Goal: Task Accomplishment & Management: Use online tool/utility

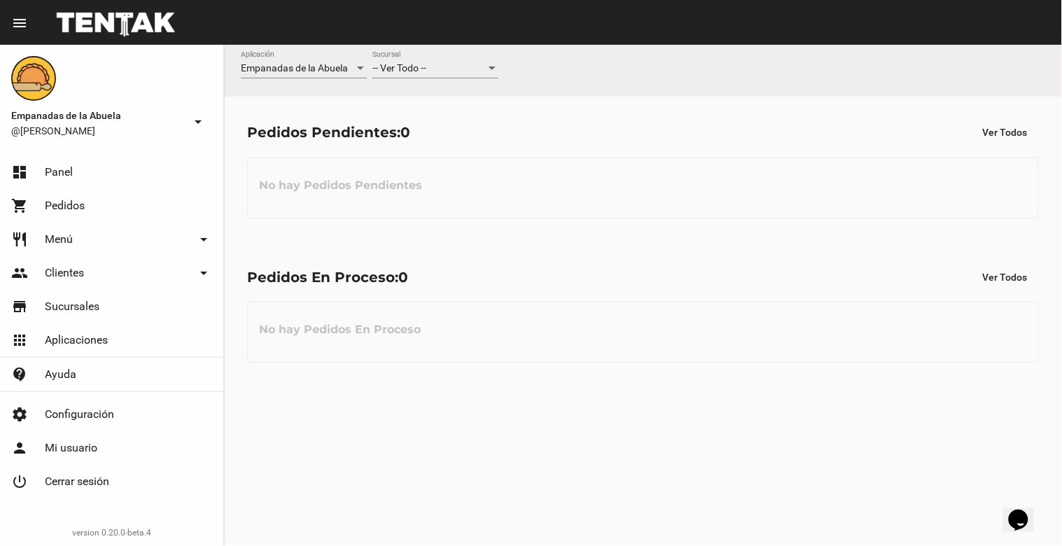
click at [445, 67] on div "-- Ver Todo --" at bounding box center [428, 68] width 113 height 11
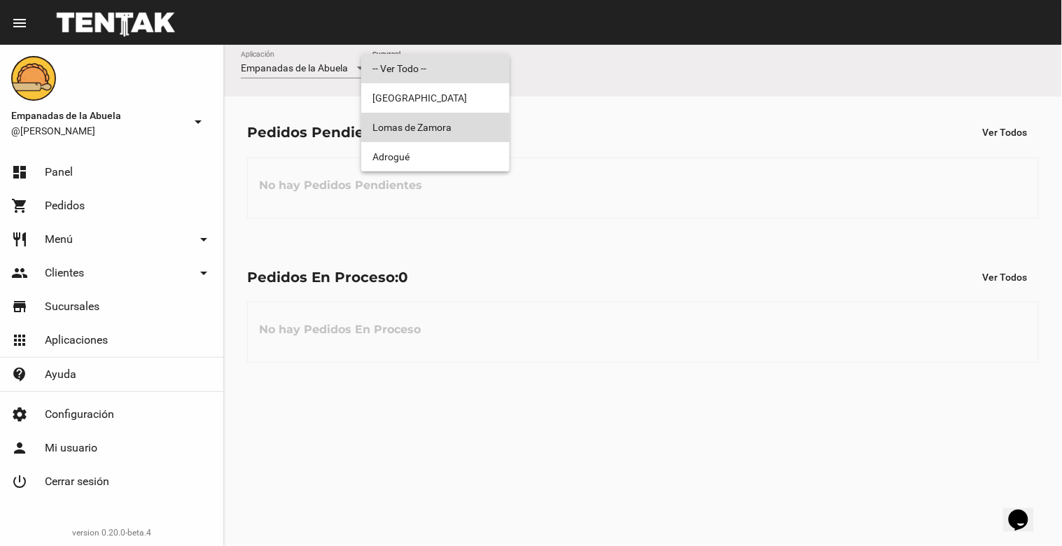
click at [458, 139] on span "Lomas de Zamora" at bounding box center [435, 127] width 126 height 29
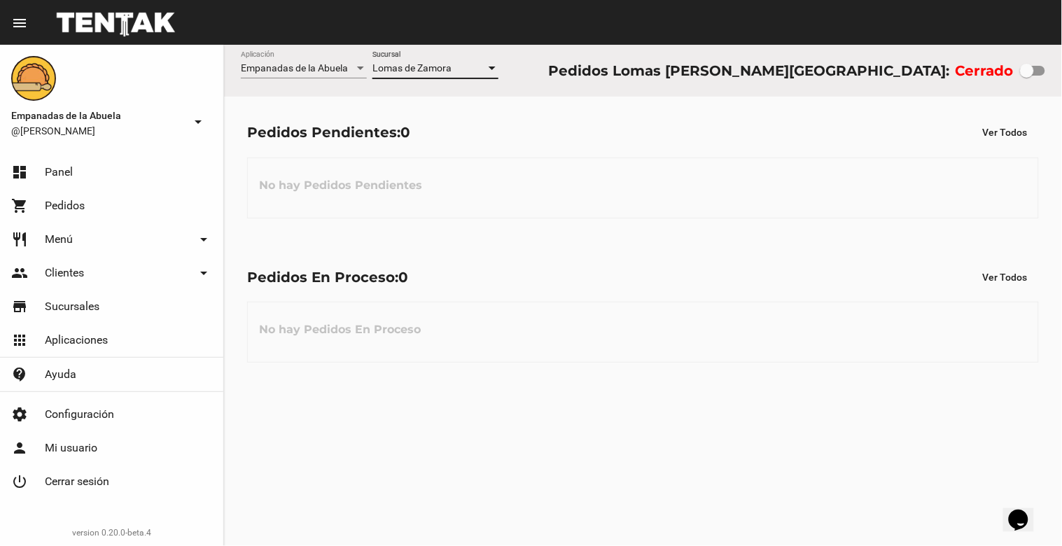
click at [1022, 67] on div at bounding box center [1027, 71] width 14 height 14
click at [1026, 76] on input "checkbox" at bounding box center [1026, 76] width 1 height 1
checkbox input "true"
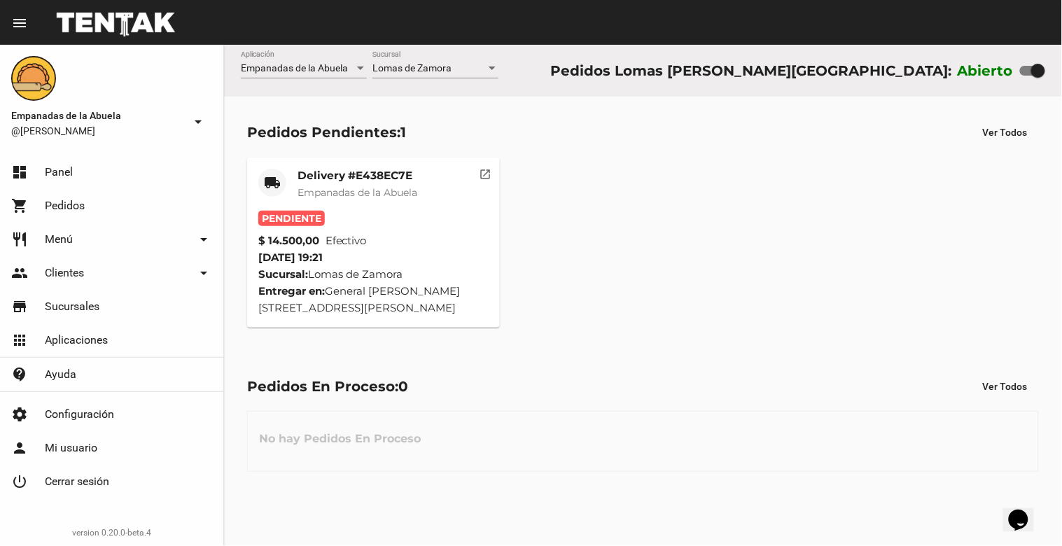
click at [365, 178] on mat-card-title "Delivery #E438EC7E" at bounding box center [358, 176] width 120 height 14
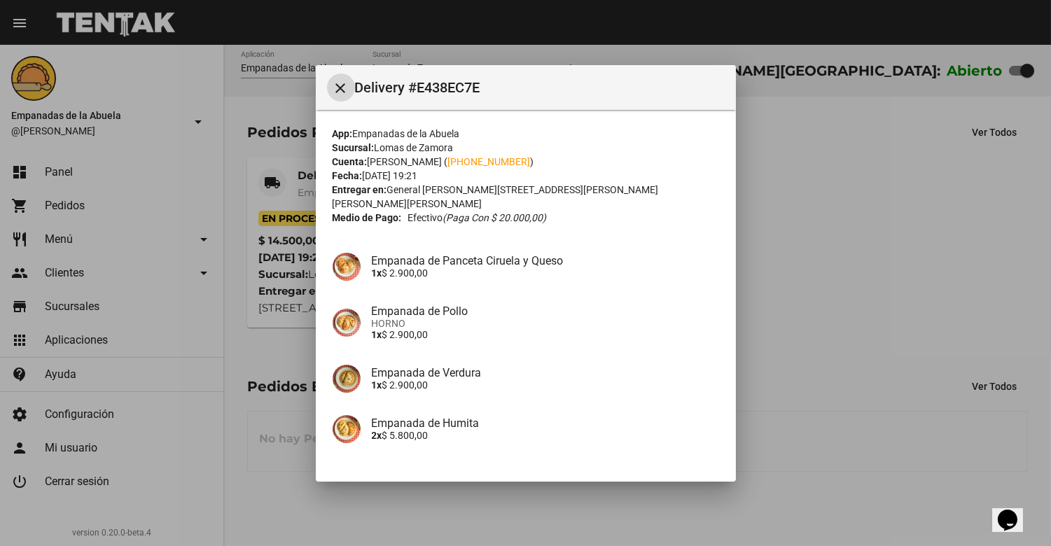
scroll to position [85, 0]
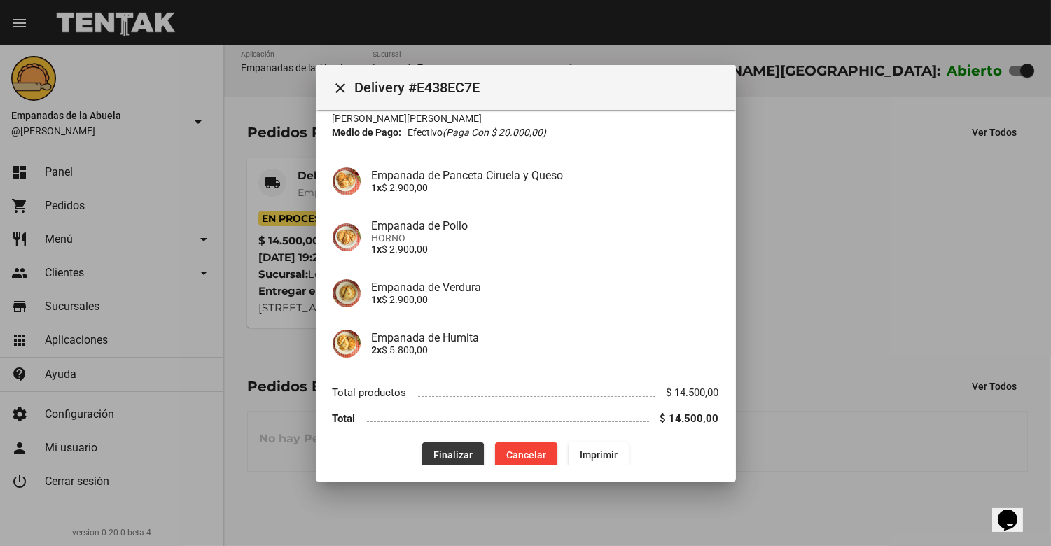
click at [442, 450] on span "Finalizar" at bounding box center [452, 455] width 39 height 11
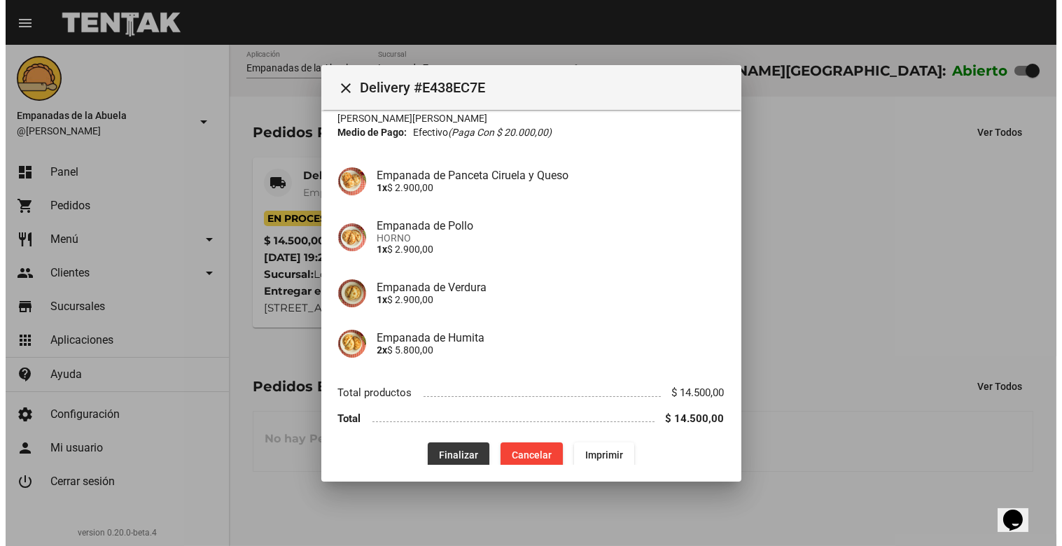
scroll to position [0, 0]
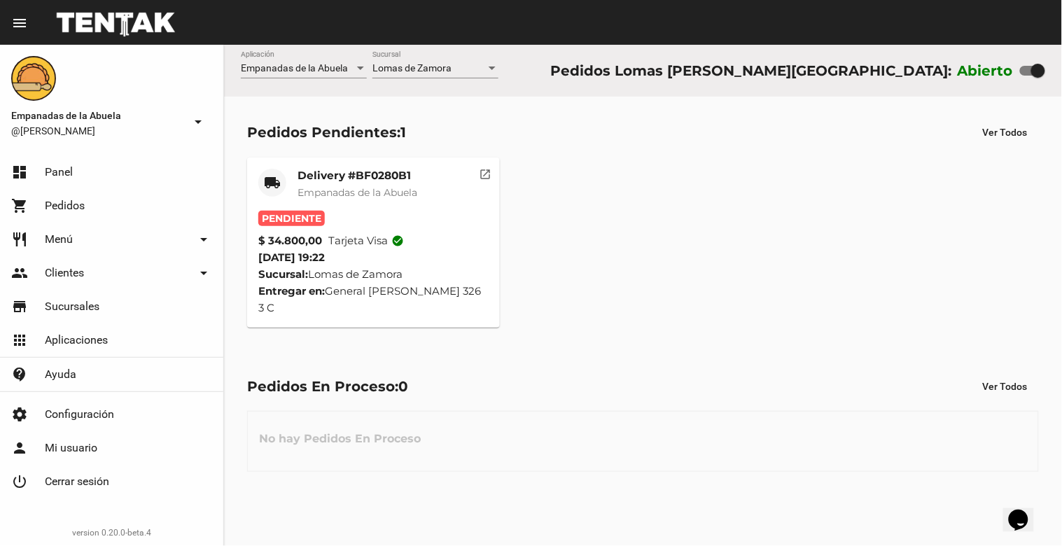
click at [97, 206] on link "shopping_cart Pedidos" at bounding box center [111, 206] width 223 height 34
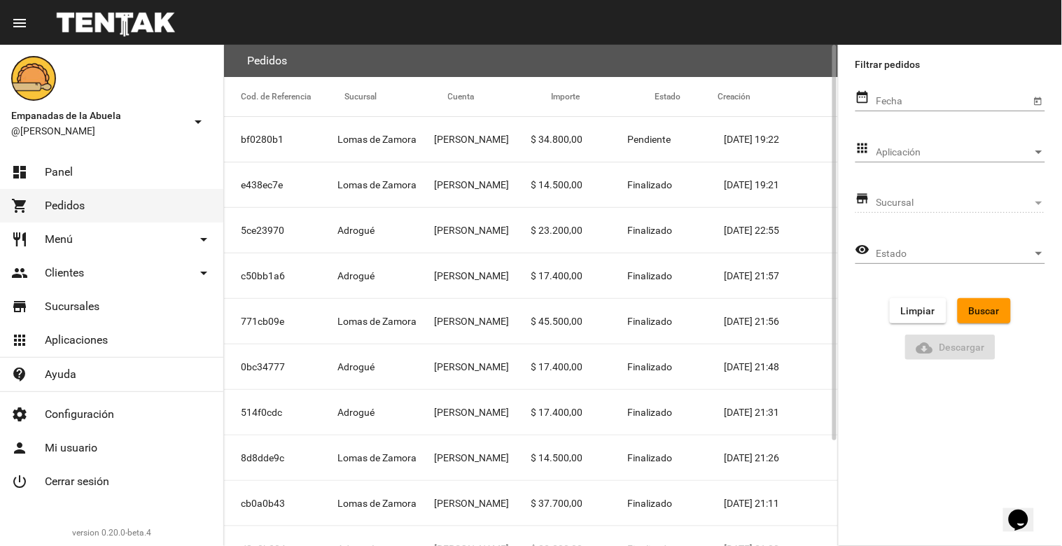
click at [482, 179] on mat-cell "[PERSON_NAME]" at bounding box center [482, 184] width 97 height 45
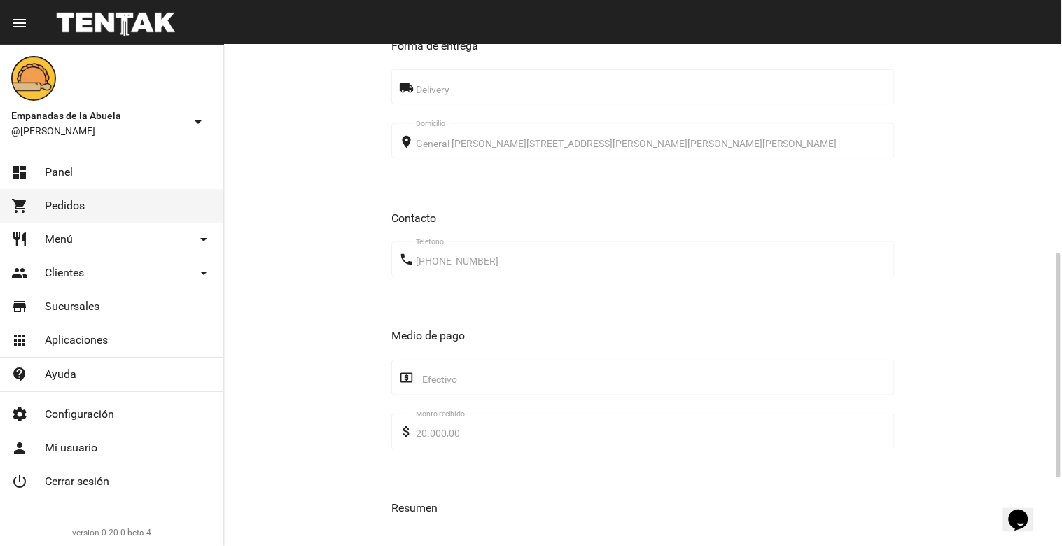
scroll to position [617, 0]
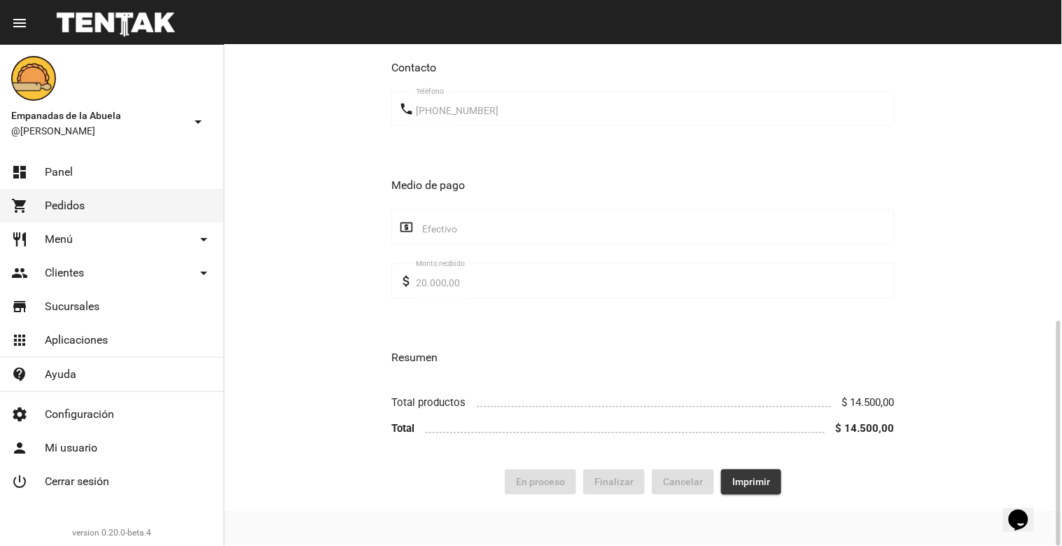
click at [767, 490] on button "Imprimir" at bounding box center [751, 482] width 60 height 25
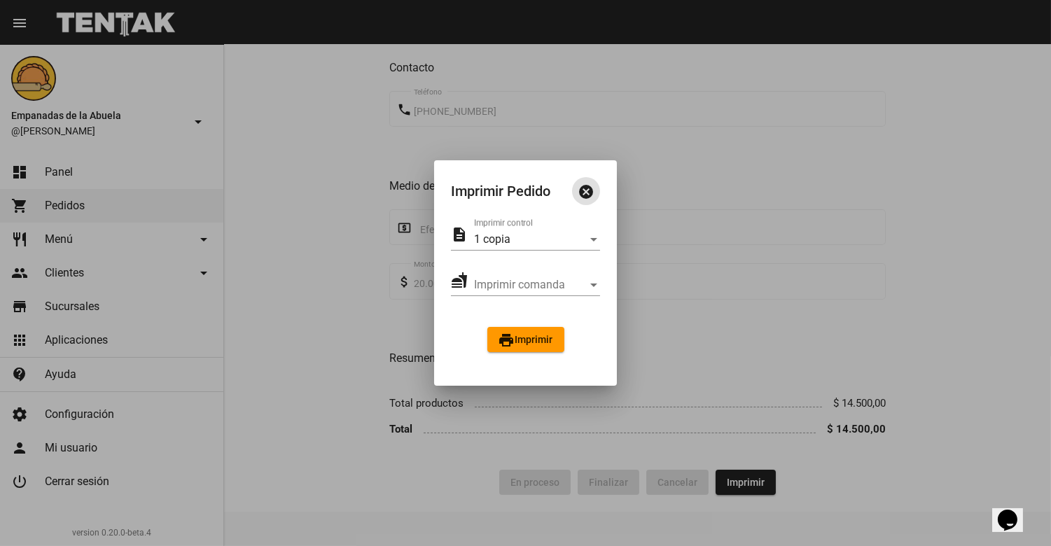
click at [527, 334] on span "print Imprimir" at bounding box center [526, 339] width 55 height 11
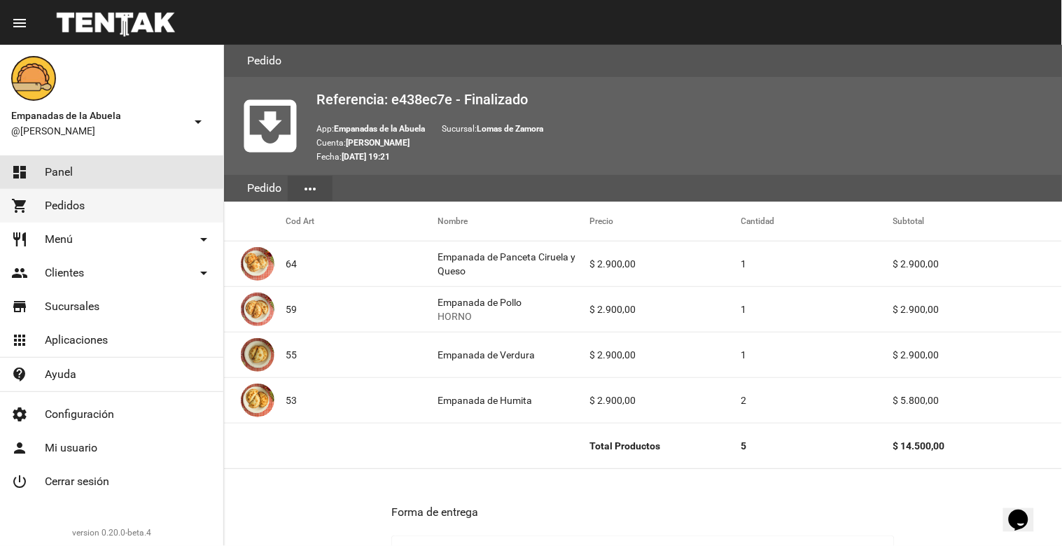
click at [81, 164] on link "dashboard Panel" at bounding box center [111, 172] width 223 height 34
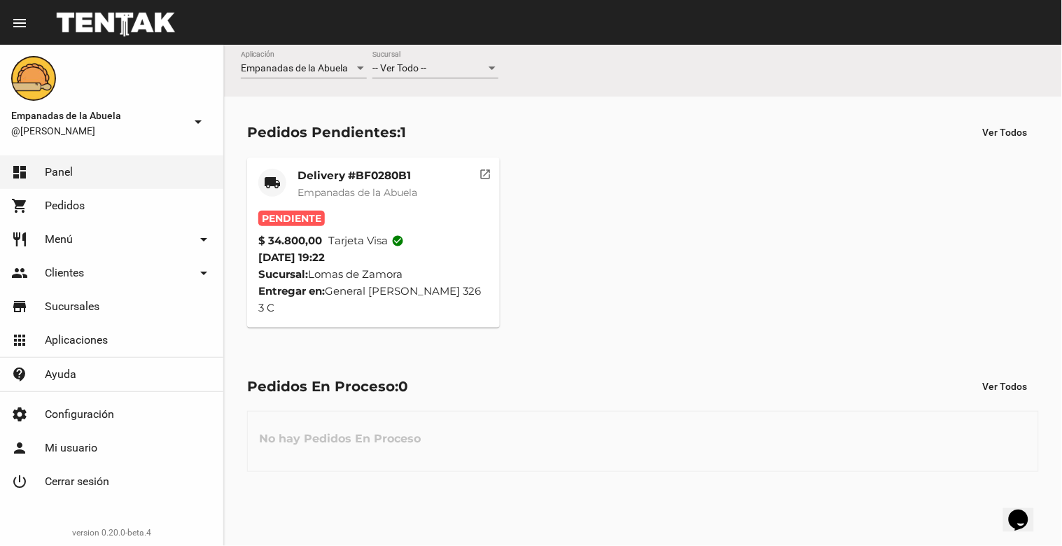
click at [457, 59] on div "-- Ver Todo -- Sucursal" at bounding box center [435, 64] width 126 height 27
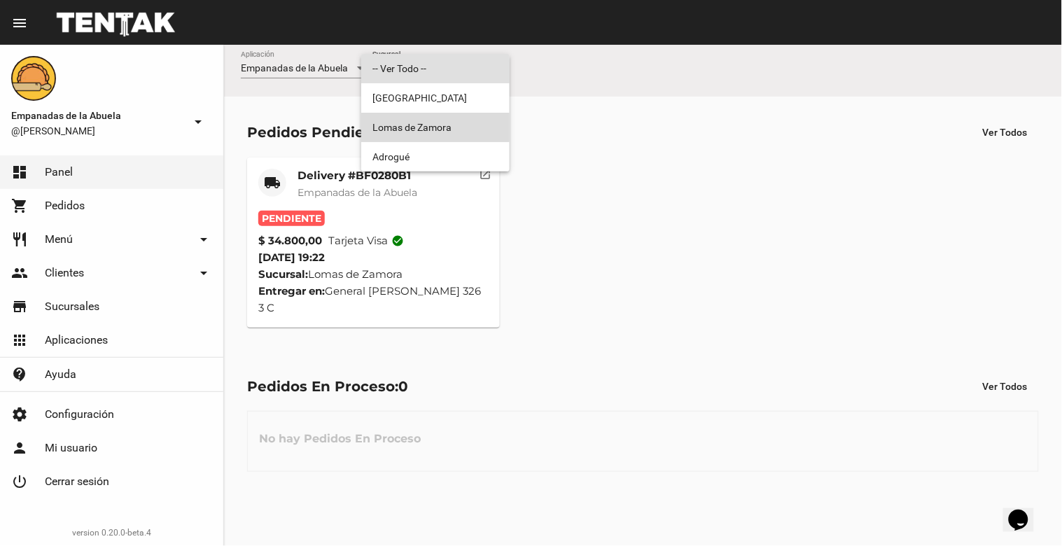
click at [461, 129] on span "Lomas de Zamora" at bounding box center [435, 127] width 126 height 29
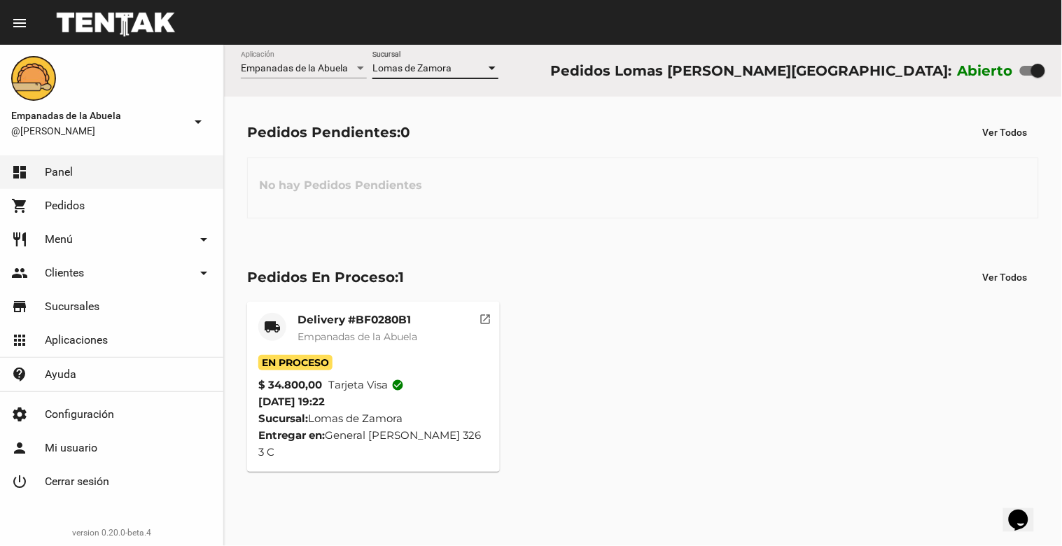
click at [439, 69] on span "Lomas de Zamora" at bounding box center [411, 67] width 79 height 11
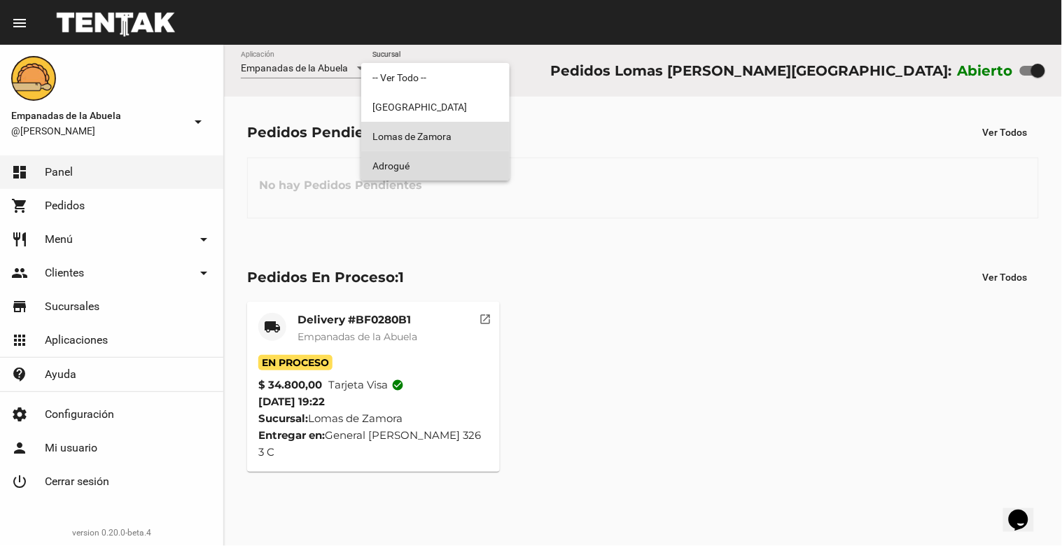
click at [421, 165] on span "Adrogué" at bounding box center [435, 165] width 126 height 29
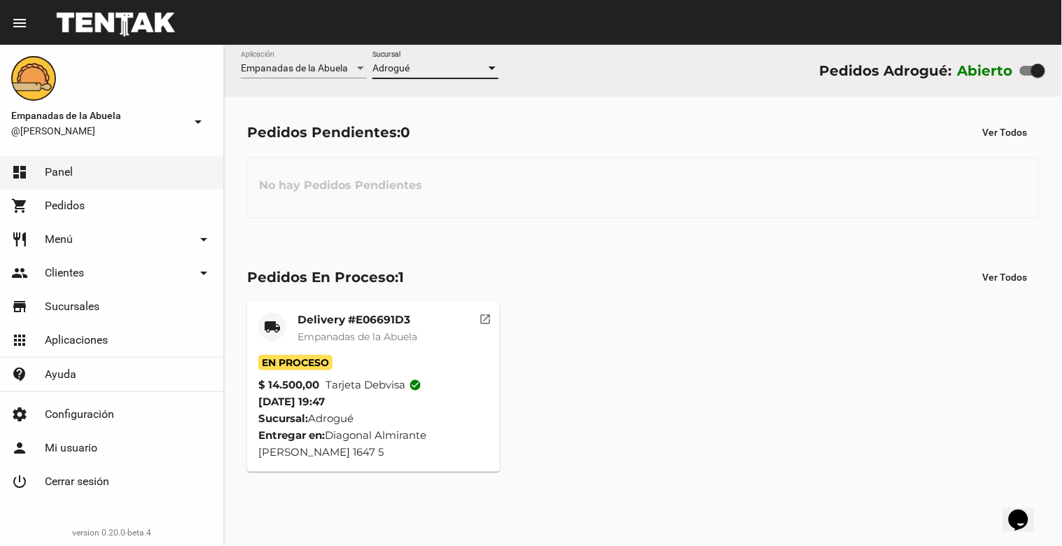
click at [462, 72] on div "Adrogué" at bounding box center [428, 68] width 113 height 11
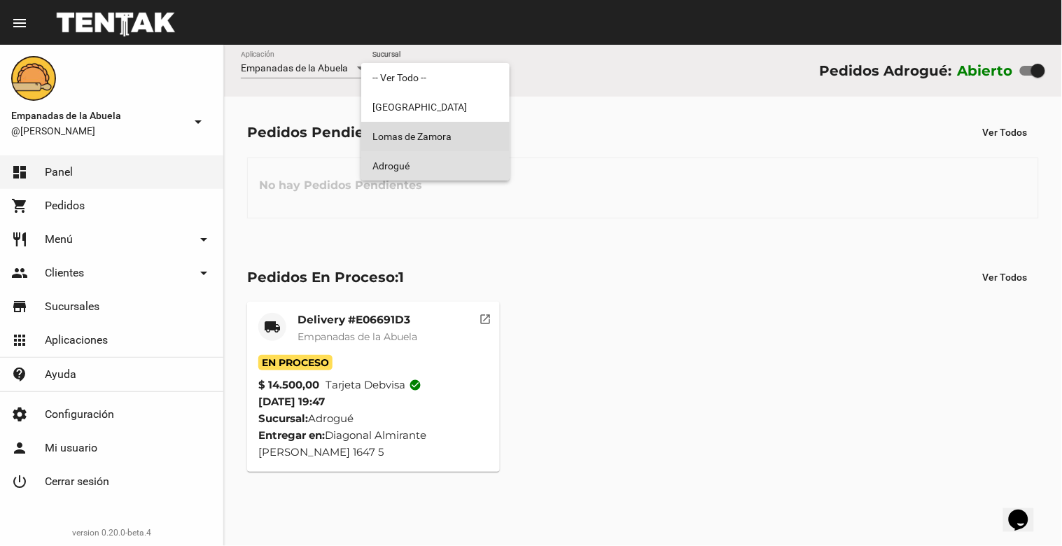
click at [461, 128] on span "Lomas de Zamora" at bounding box center [435, 136] width 126 height 29
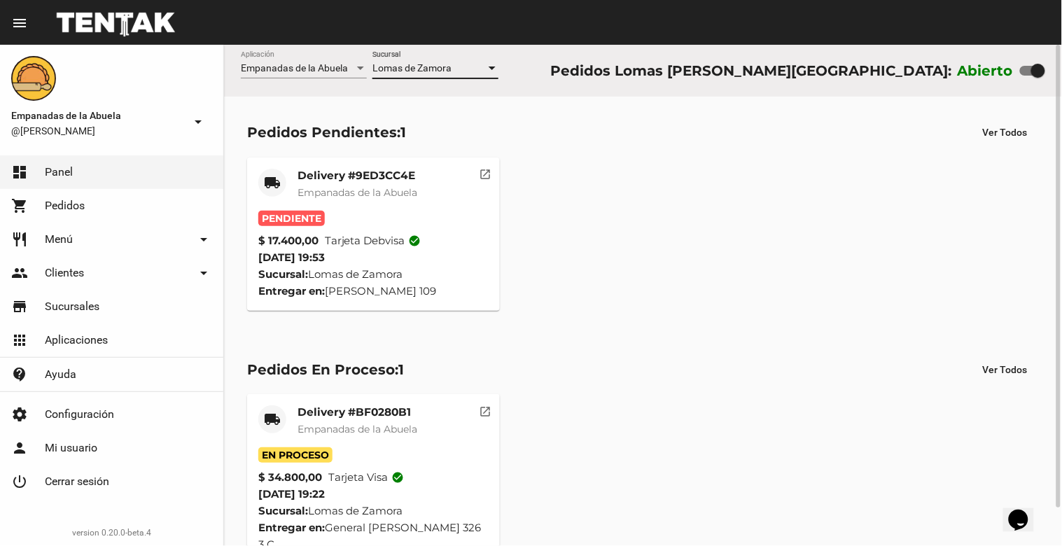
click at [353, 177] on mat-card-title "Delivery #9ED3CC4E" at bounding box center [358, 176] width 120 height 14
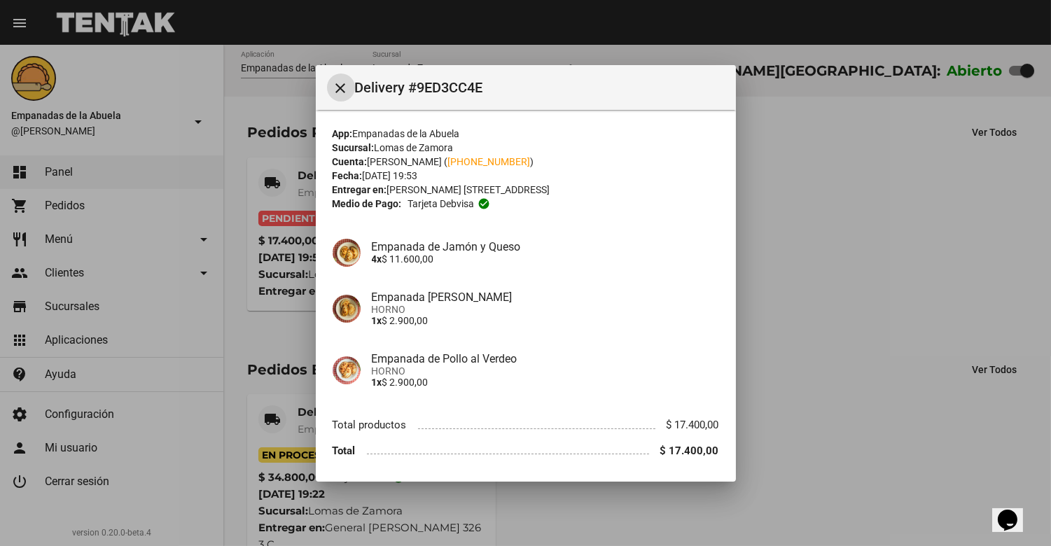
scroll to position [46, 0]
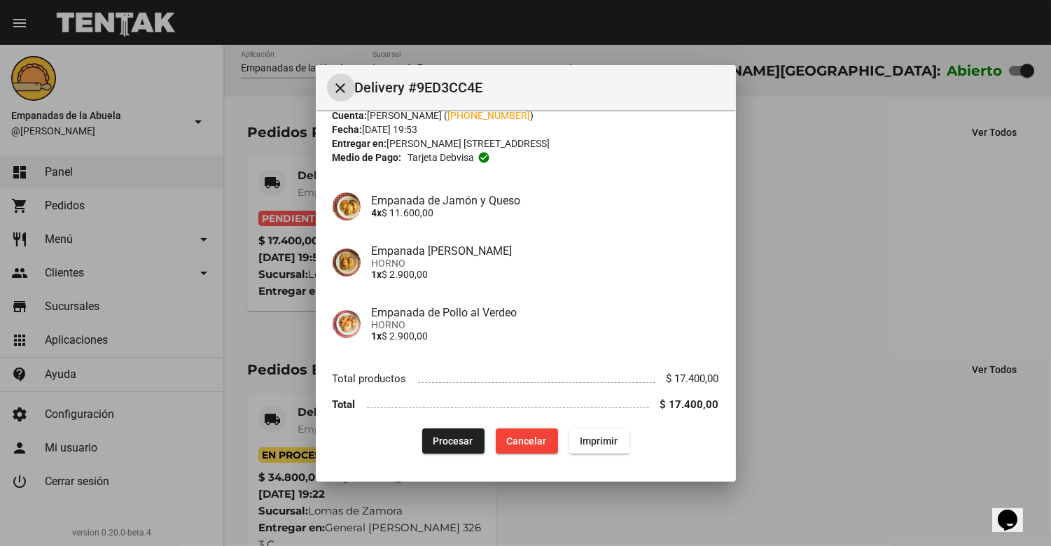
click at [442, 441] on span "Procesar" at bounding box center [453, 441] width 40 height 11
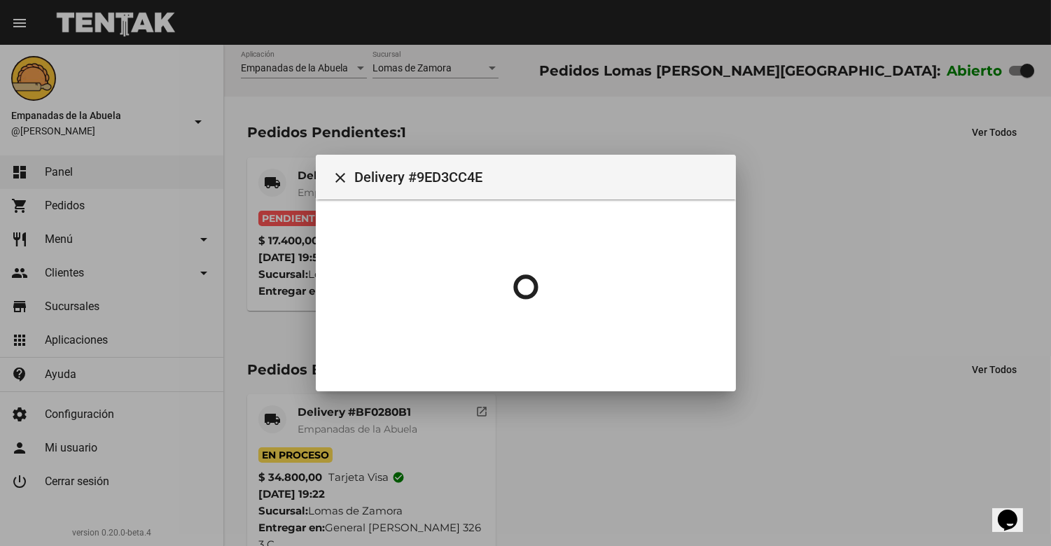
scroll to position [0, 0]
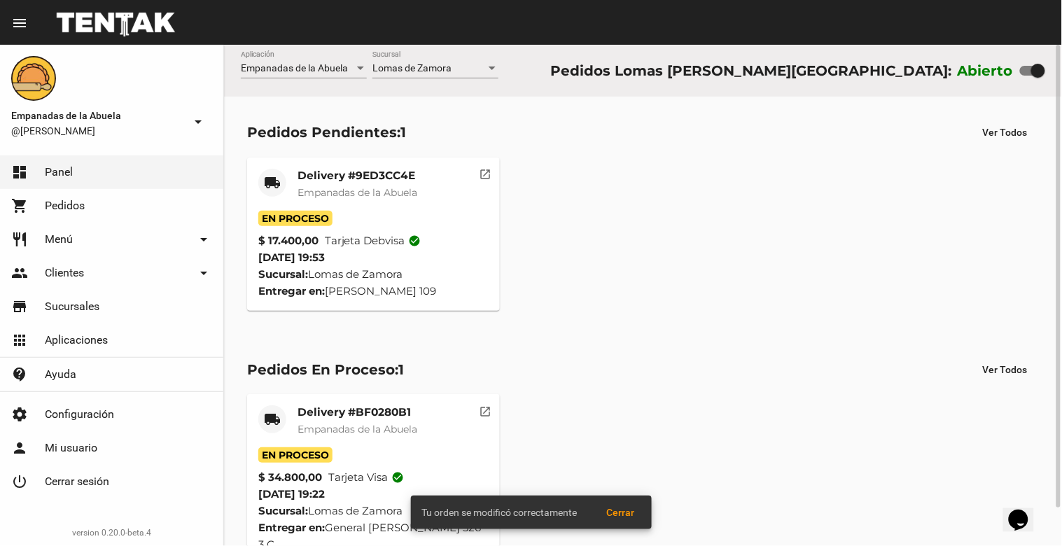
click at [344, 178] on mat-card-title "Delivery #9ED3CC4E" at bounding box center [358, 176] width 120 height 14
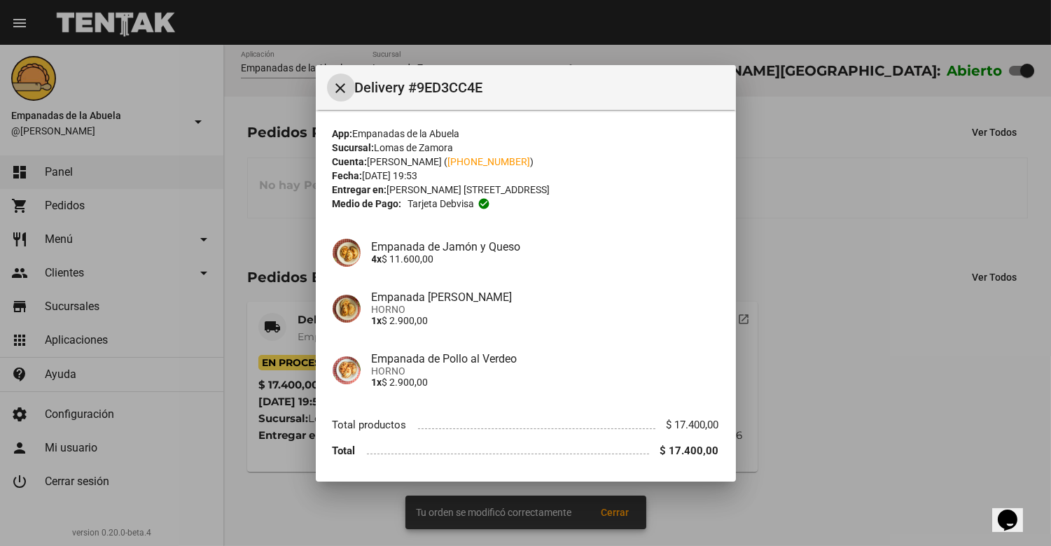
scroll to position [46, 0]
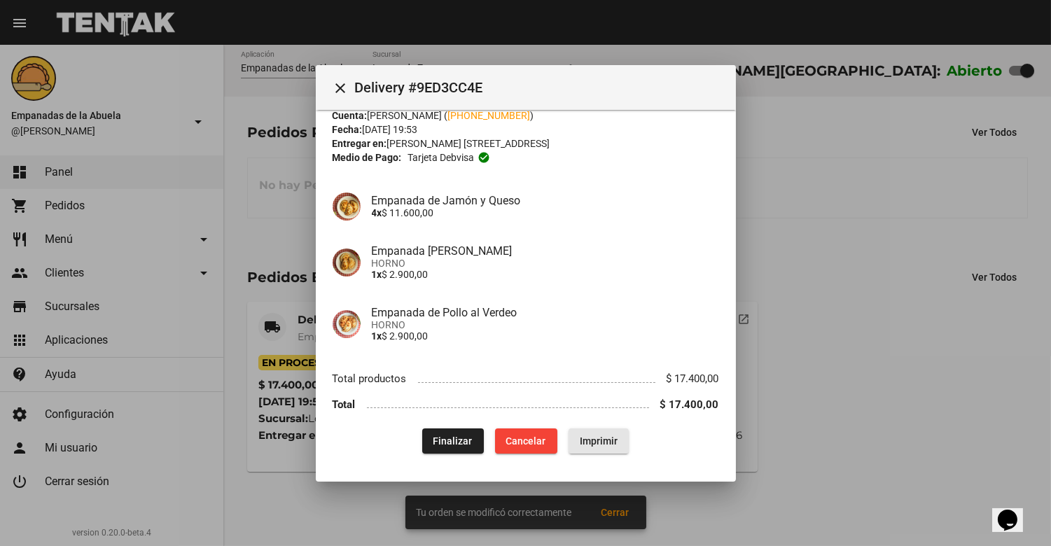
click at [589, 443] on span "Imprimir" at bounding box center [599, 441] width 38 height 11
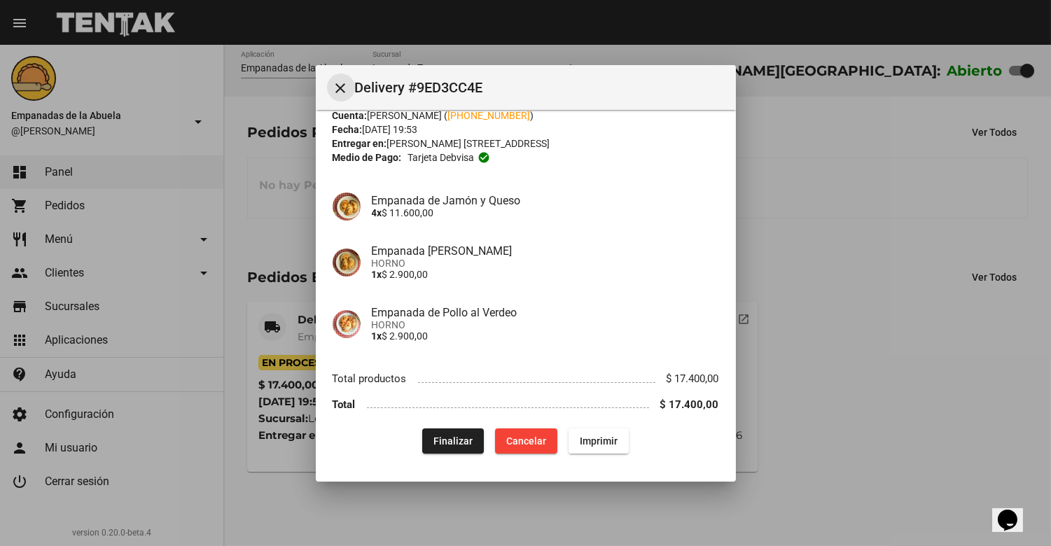
click at [337, 85] on mat-icon "close" at bounding box center [341, 88] width 17 height 17
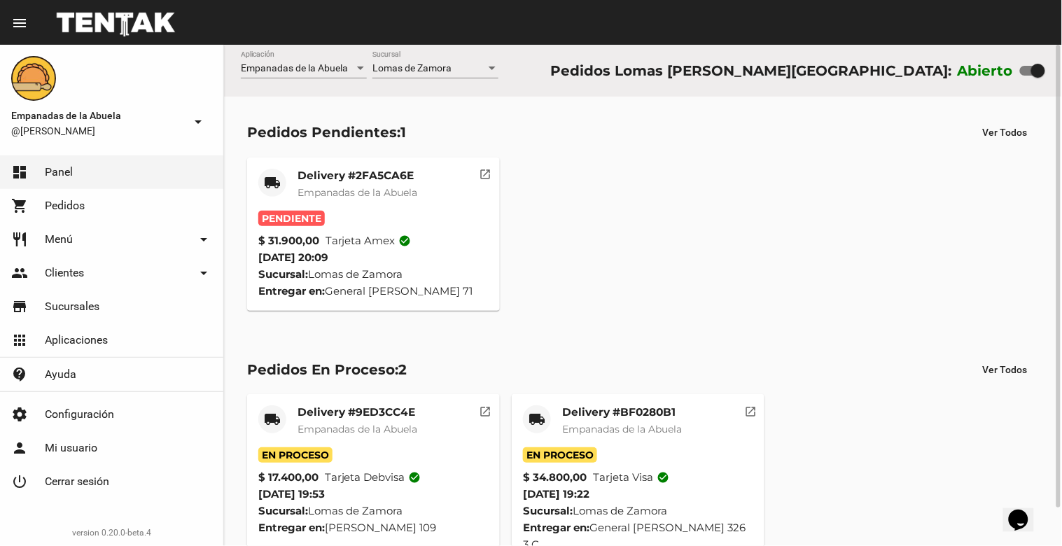
click at [334, 184] on div "Delivery #2FA5CA6E Empanadas de la Abuela" at bounding box center [358, 190] width 120 height 42
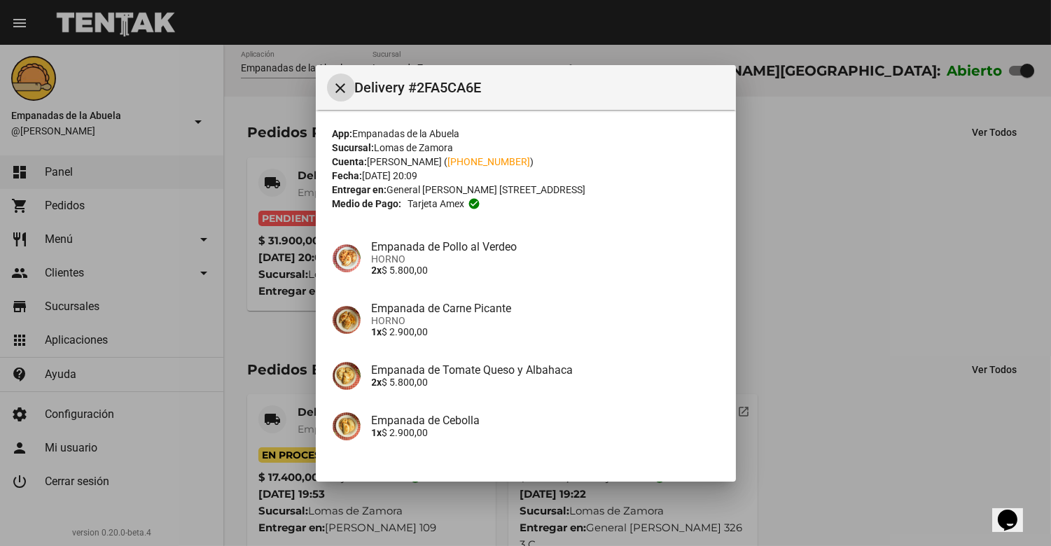
scroll to position [260, 0]
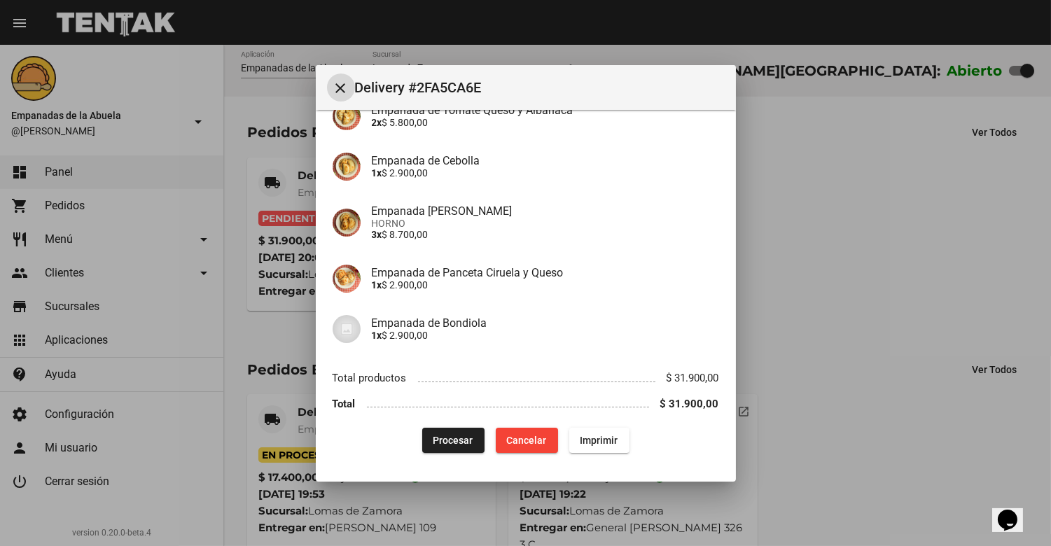
click at [433, 442] on span "Procesar" at bounding box center [453, 440] width 40 height 11
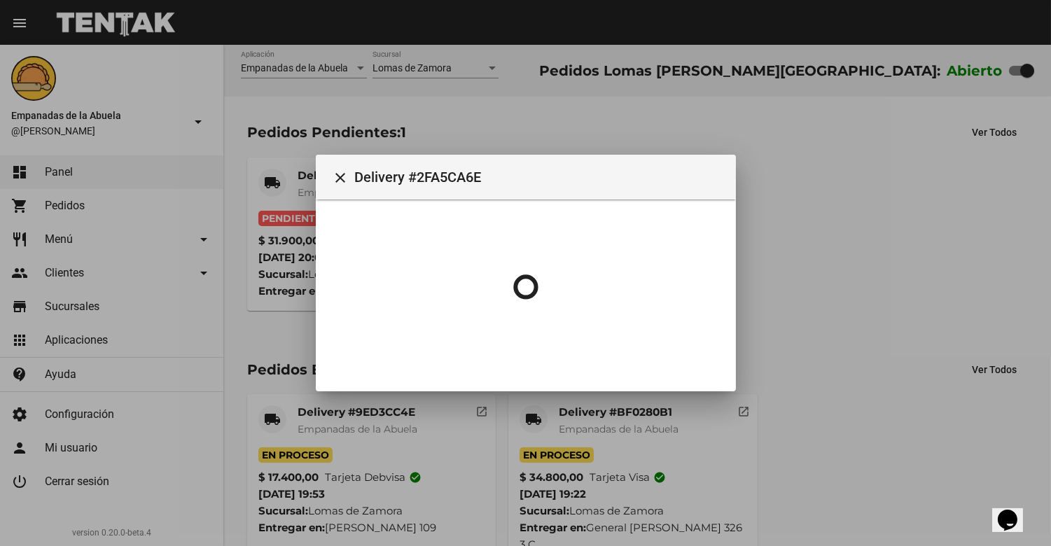
scroll to position [0, 0]
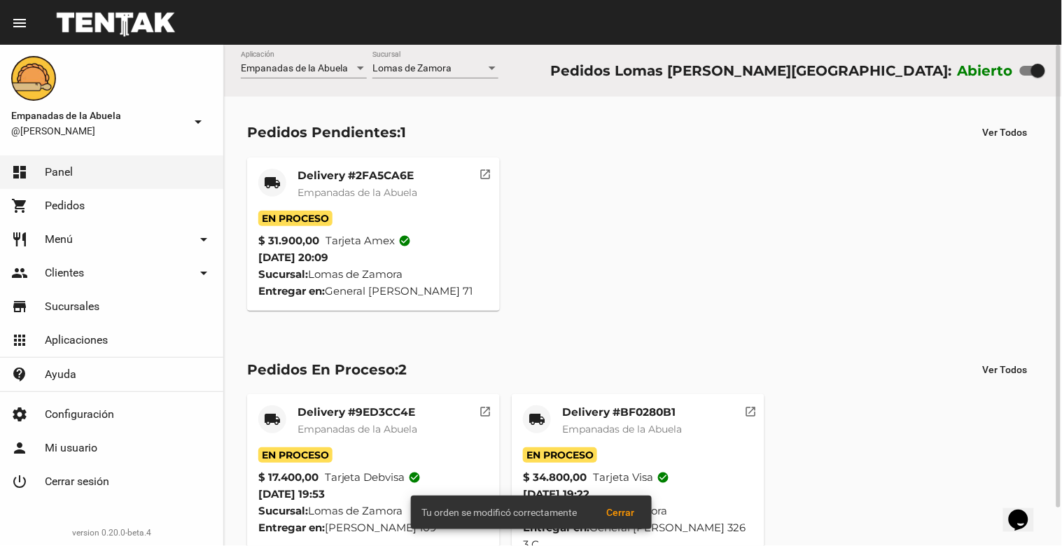
click at [357, 171] on mat-card-title "Delivery #2FA5CA6E" at bounding box center [358, 176] width 120 height 14
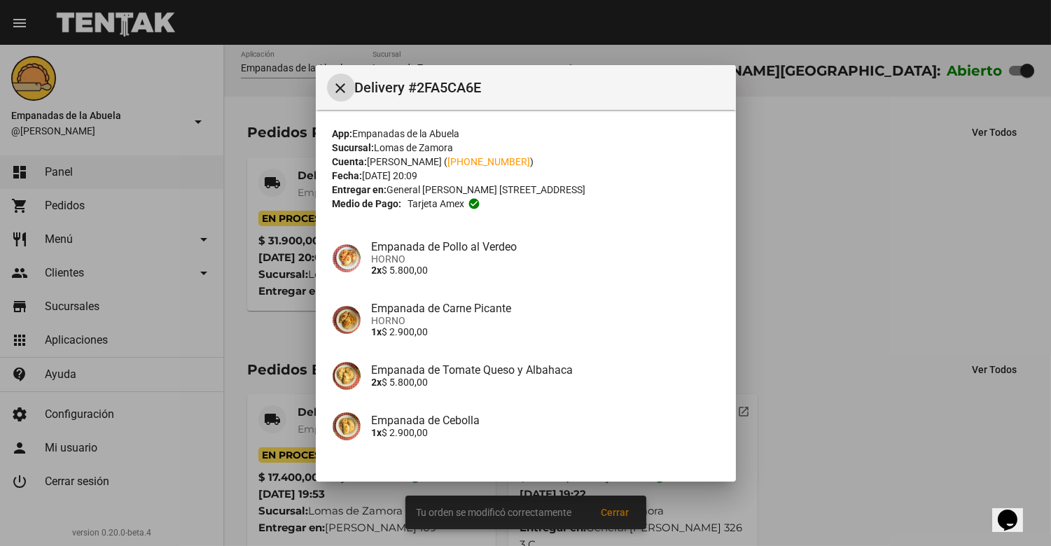
scroll to position [260, 0]
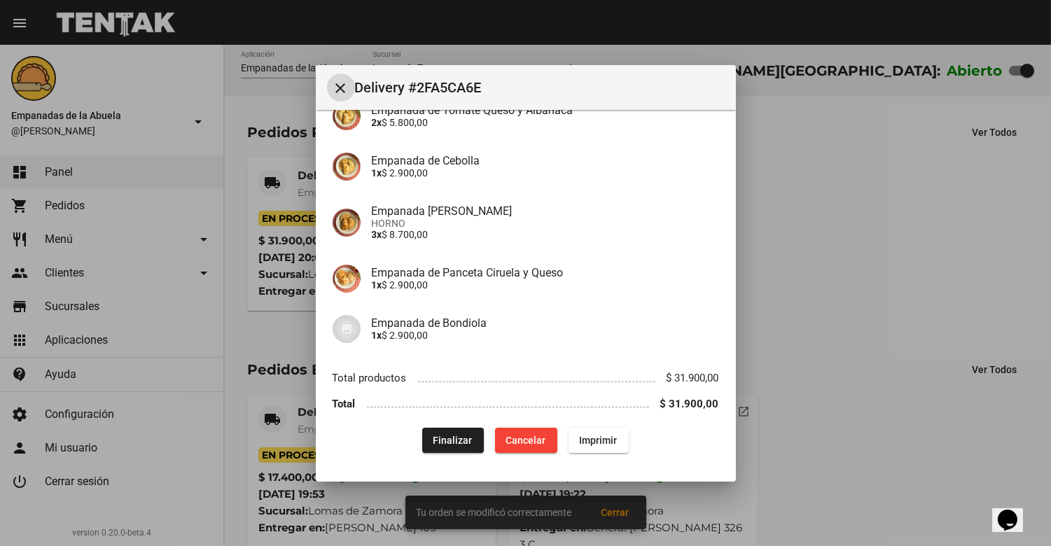
click at [594, 438] on span "Imprimir" at bounding box center [599, 440] width 38 height 11
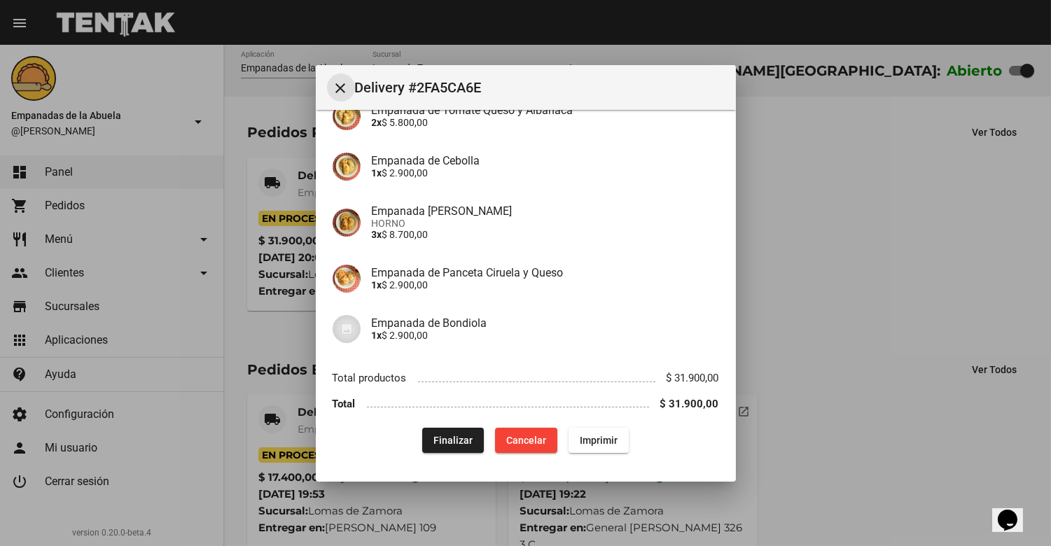
click at [344, 96] on button "close" at bounding box center [341, 88] width 28 height 28
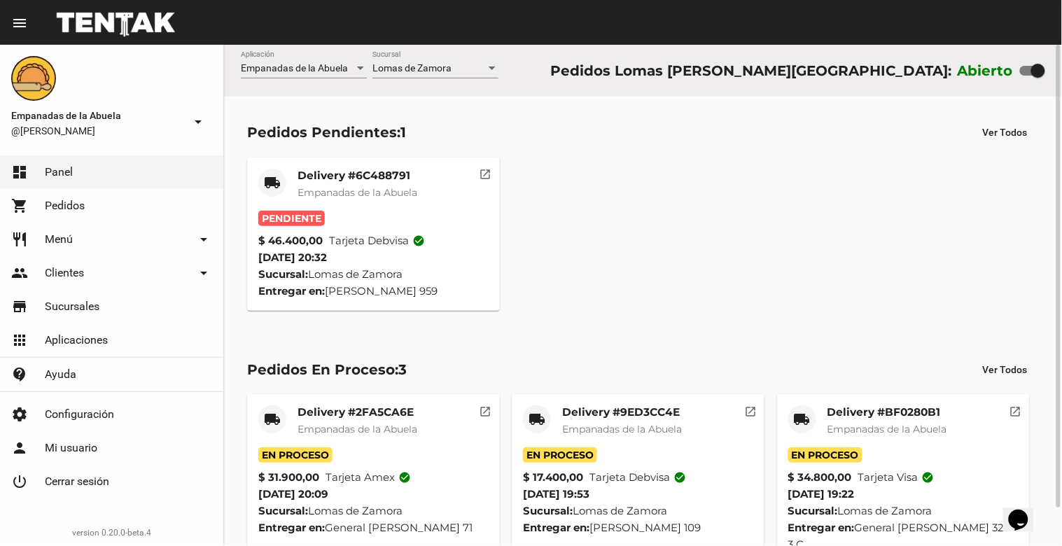
click at [358, 191] on span "Empanadas de la Abuela" at bounding box center [358, 192] width 120 height 13
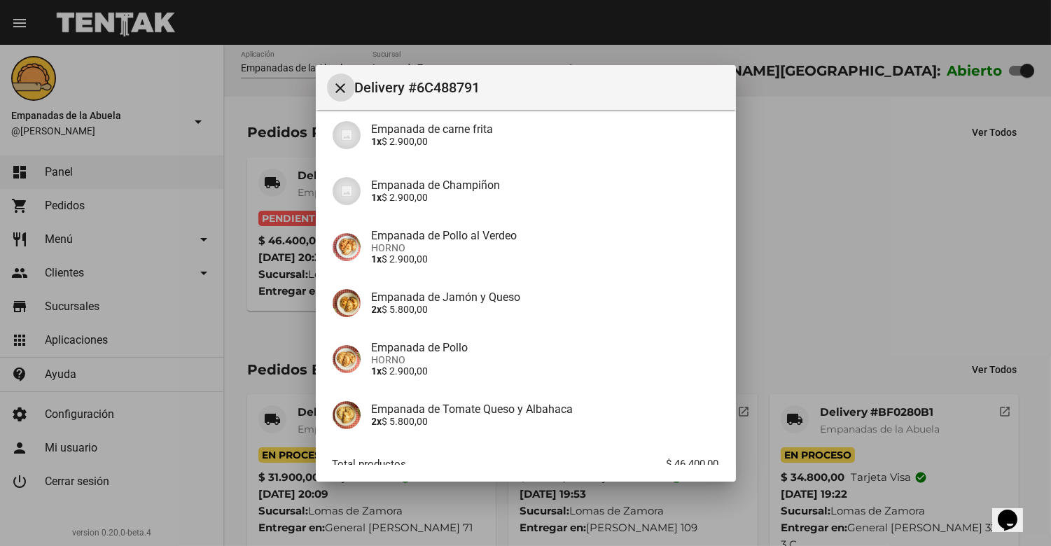
scroll to position [382, 0]
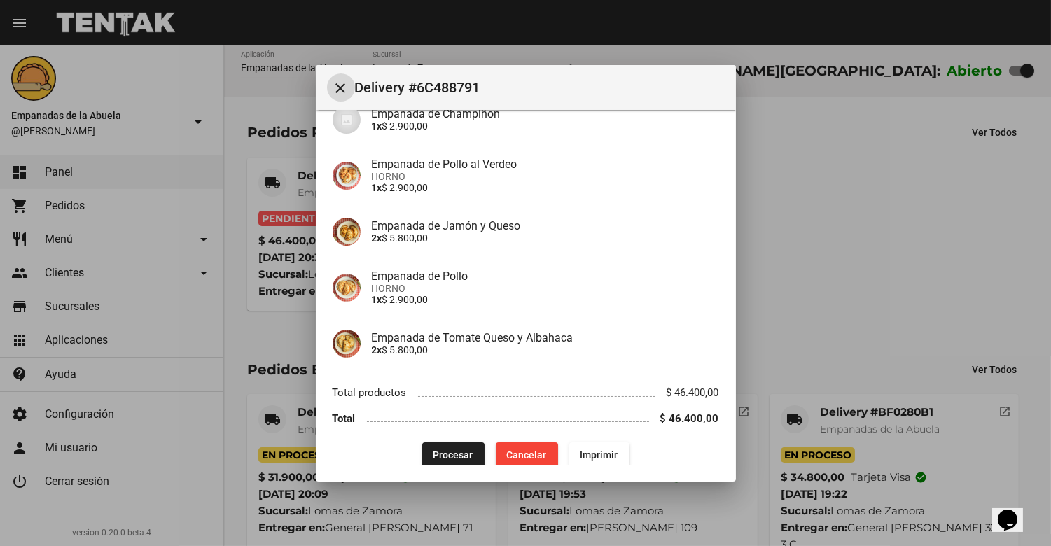
click at [449, 450] on span "Procesar" at bounding box center [453, 455] width 40 height 11
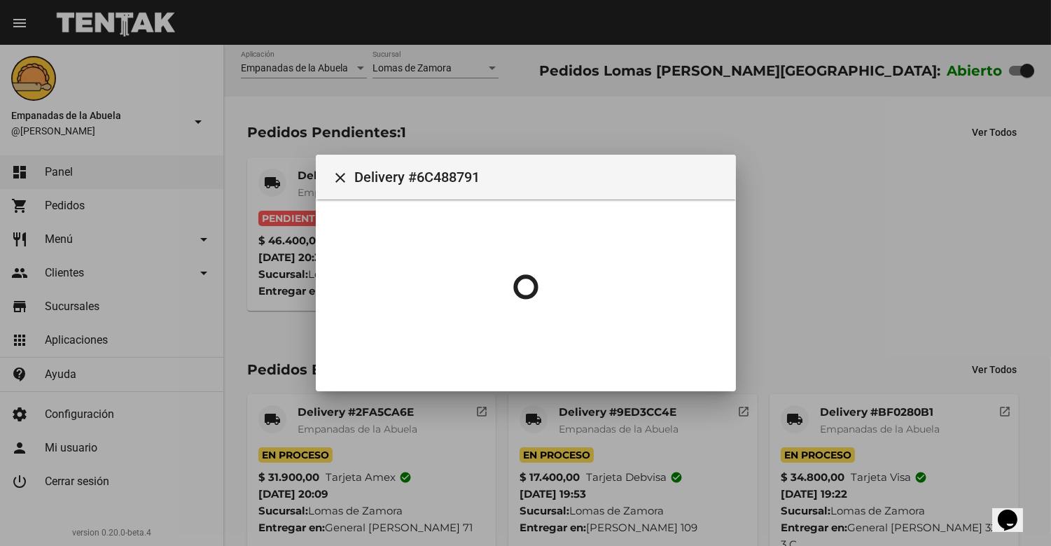
scroll to position [0, 0]
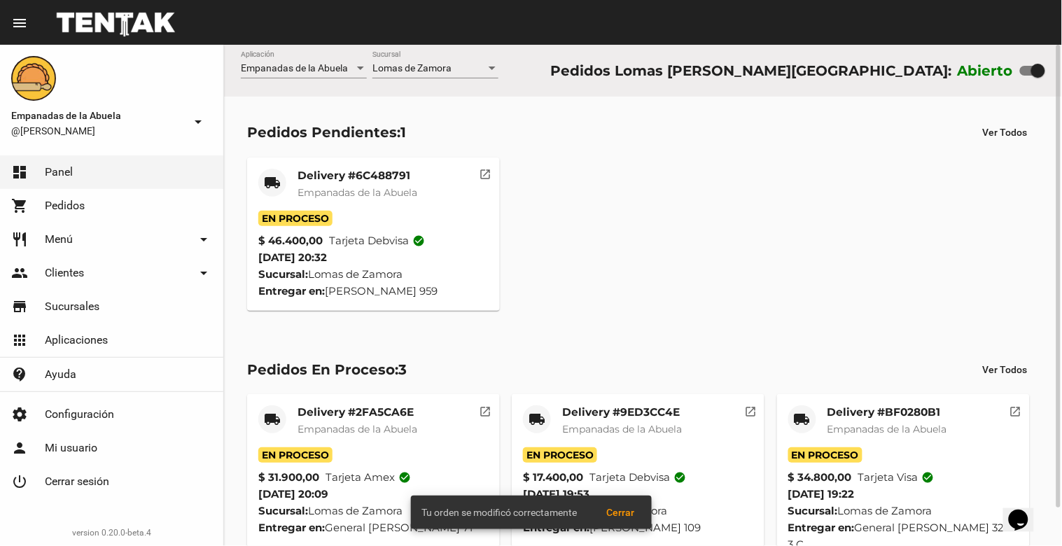
click at [362, 190] on span "Empanadas de la Abuela" at bounding box center [358, 192] width 120 height 13
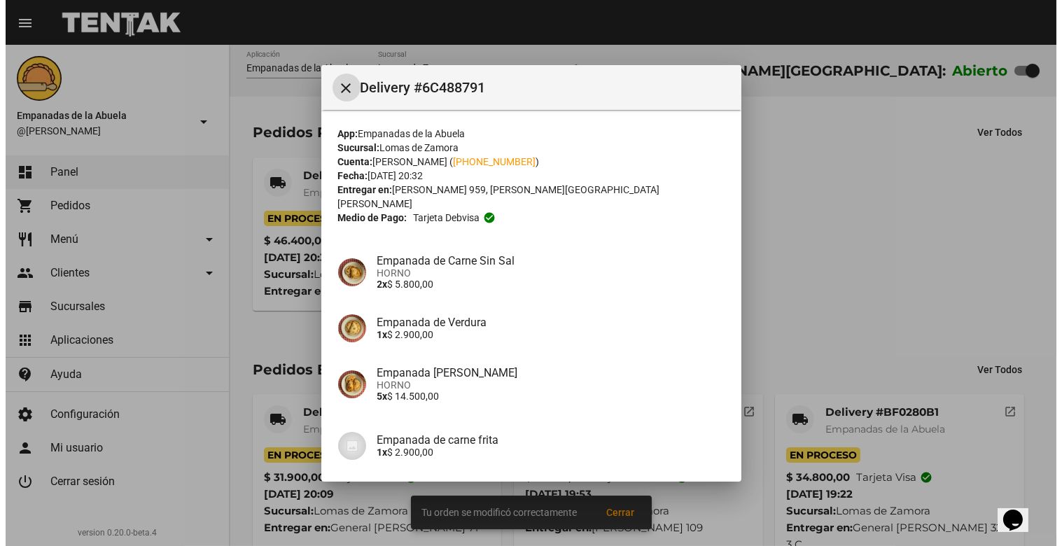
scroll to position [382, 0]
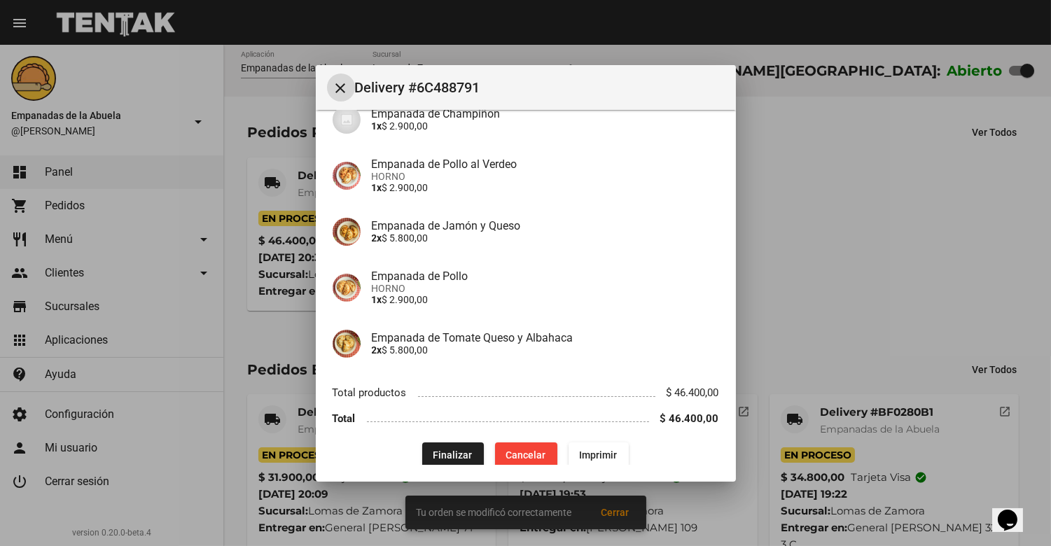
click at [611, 450] on span "Imprimir" at bounding box center [599, 455] width 38 height 11
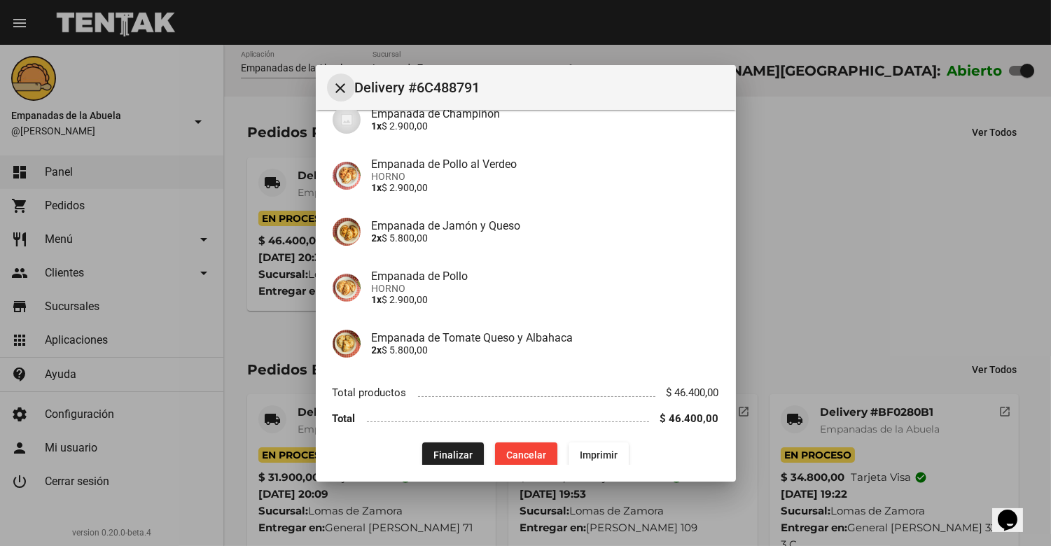
click at [344, 81] on mat-icon "close" at bounding box center [341, 88] width 17 height 17
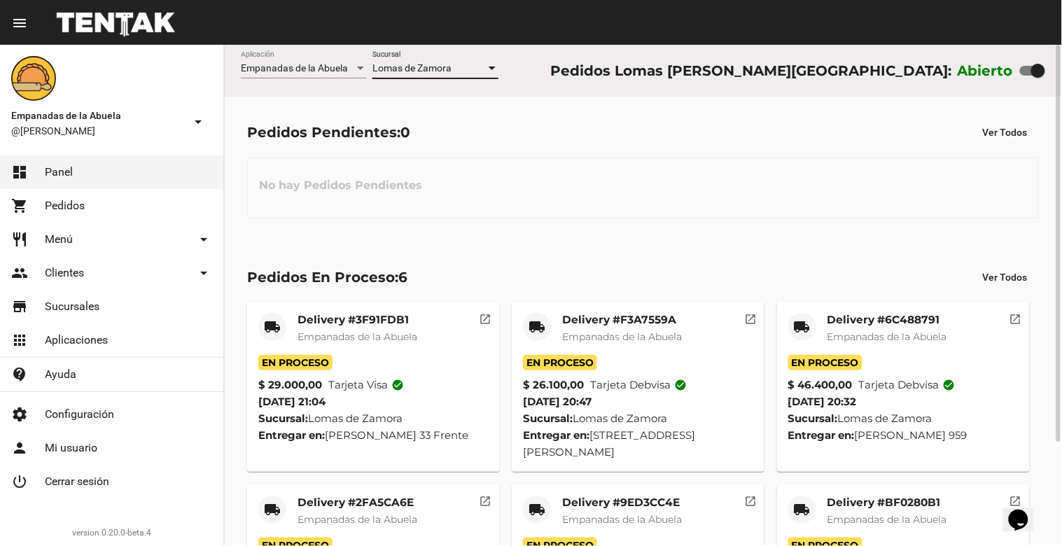
click at [491, 70] on div at bounding box center [492, 69] width 7 height 4
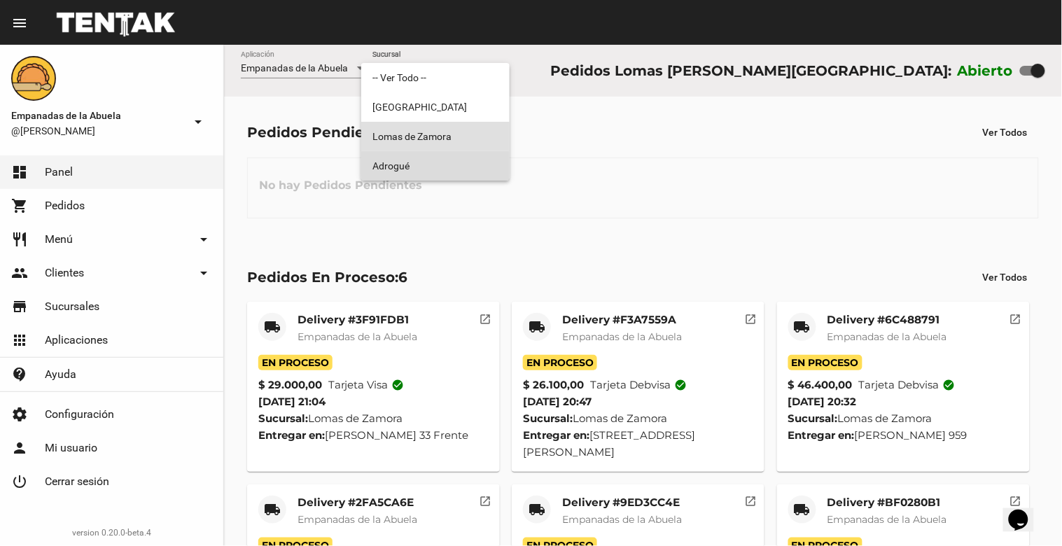
click at [421, 166] on span "Adrogué" at bounding box center [435, 165] width 126 height 29
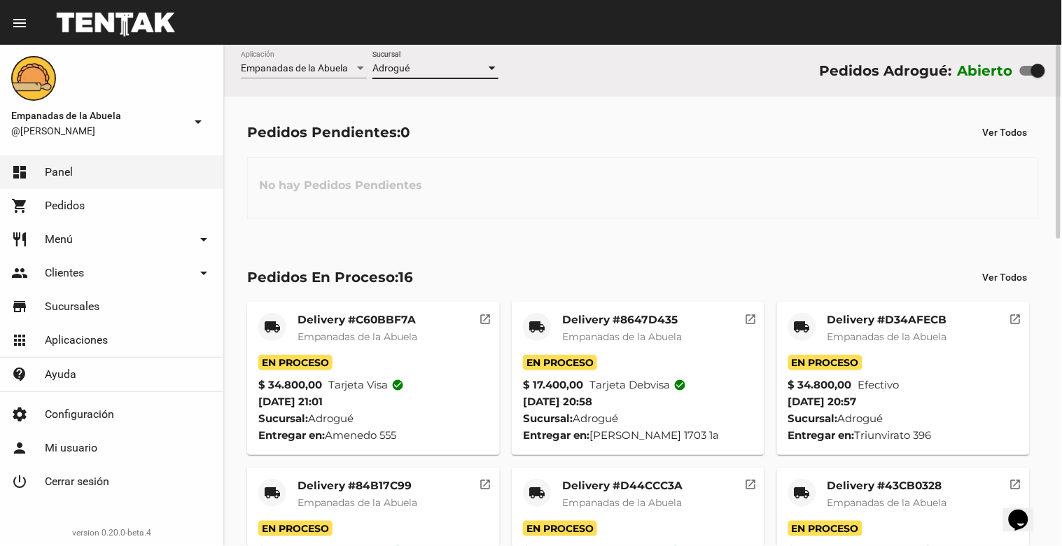
click at [491, 67] on div at bounding box center [492, 69] width 7 height 4
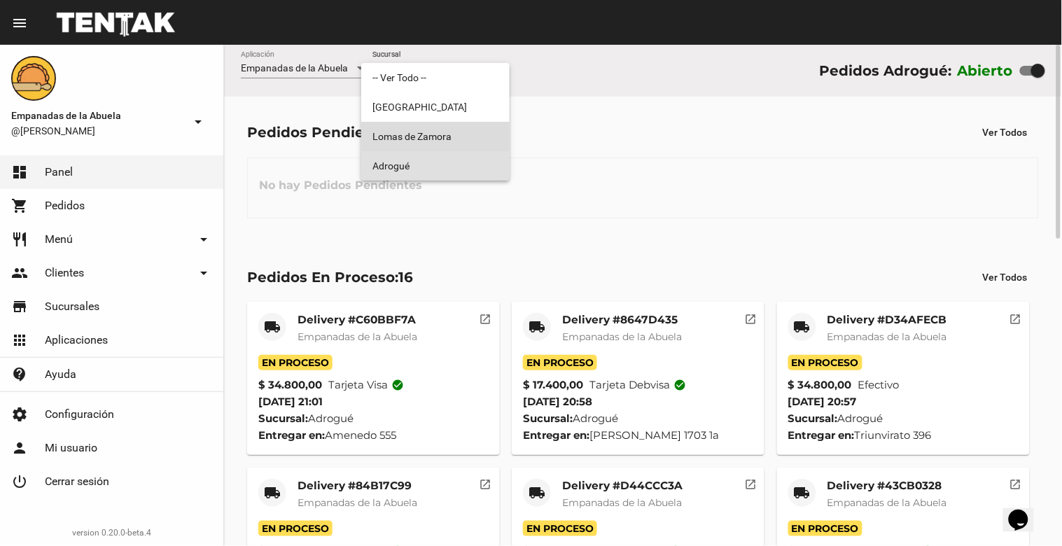
drag, startPoint x: 443, startPoint y: 139, endPoint x: 502, endPoint y: 143, distance: 59.7
click at [443, 141] on span "Lomas de Zamora" at bounding box center [435, 136] width 126 height 29
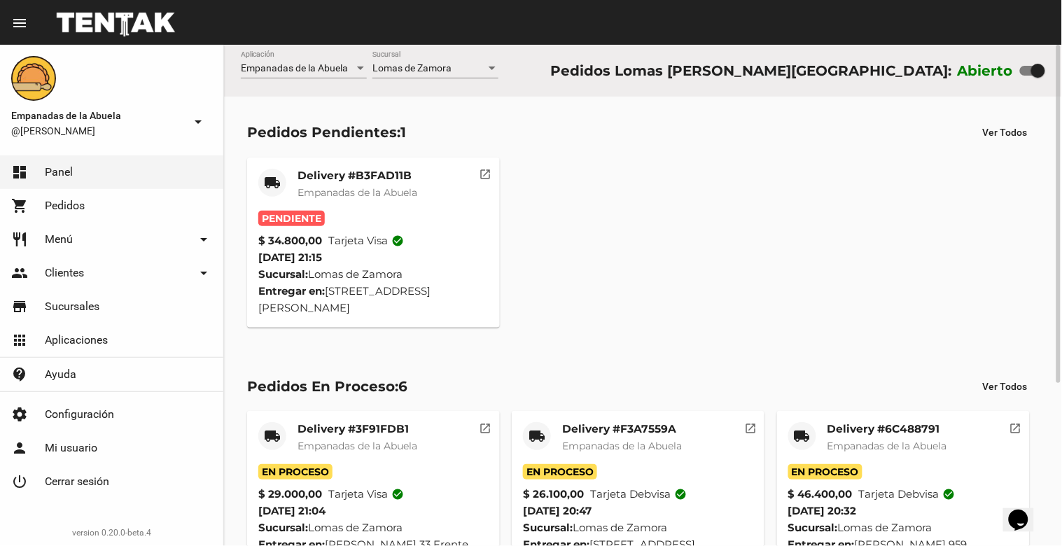
click at [372, 177] on mat-card-title "Delivery #B3FAD11B" at bounding box center [358, 176] width 120 height 14
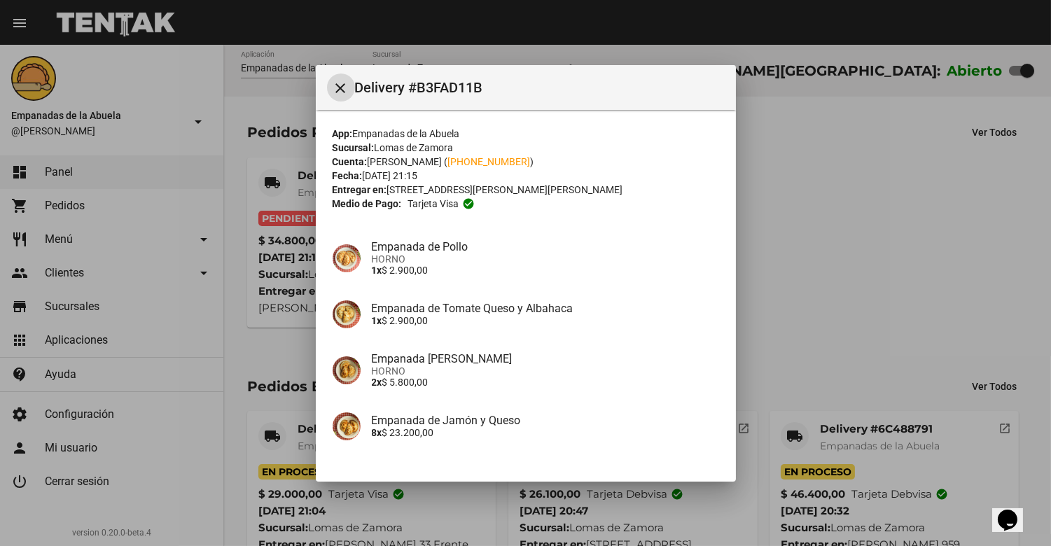
scroll to position [97, 0]
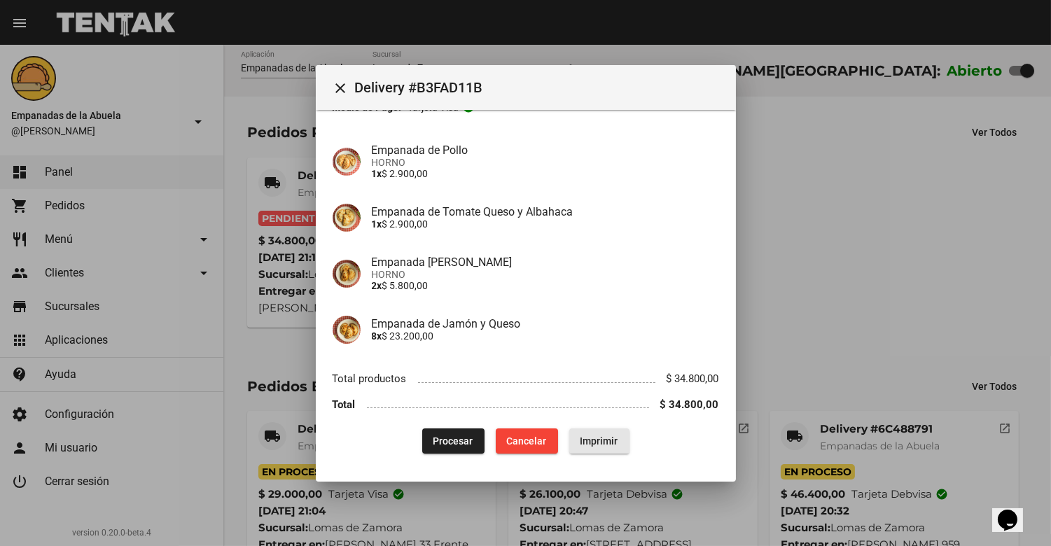
click at [582, 438] on span "Imprimir" at bounding box center [599, 441] width 38 height 11
click at [454, 442] on span "Procesar" at bounding box center [453, 441] width 40 height 11
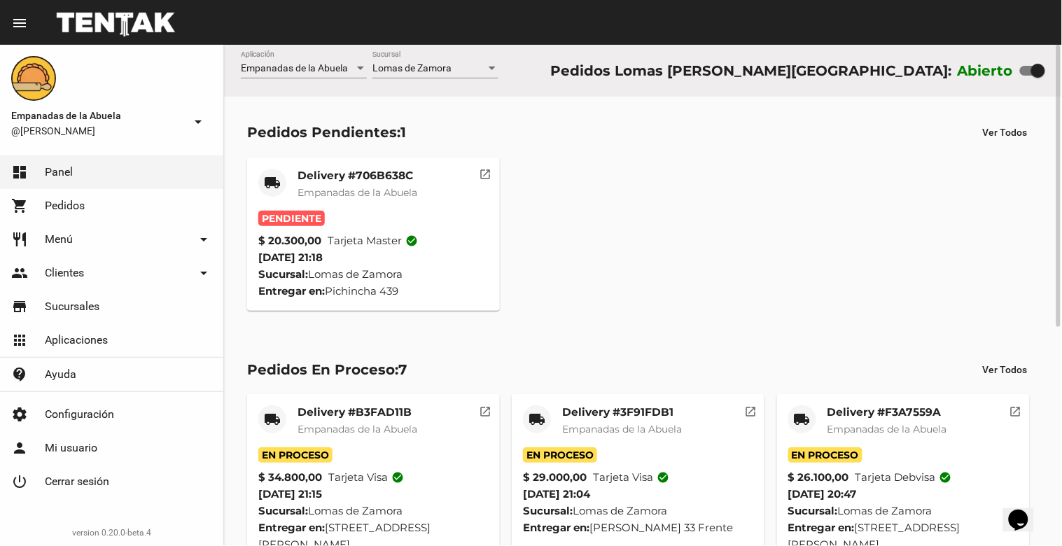
click at [395, 172] on mat-card-title "Delivery #706B638C" at bounding box center [358, 176] width 120 height 14
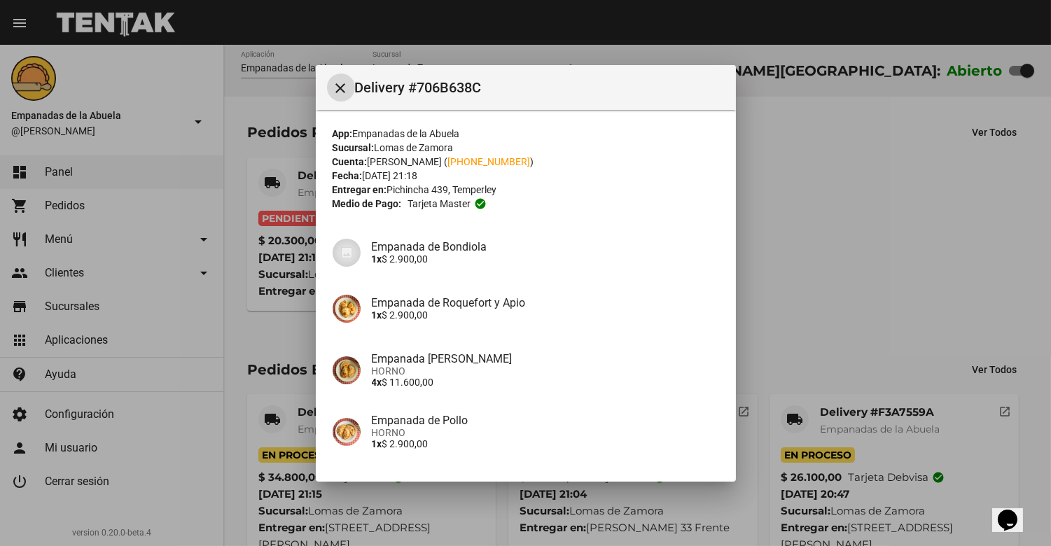
scroll to position [108, 0]
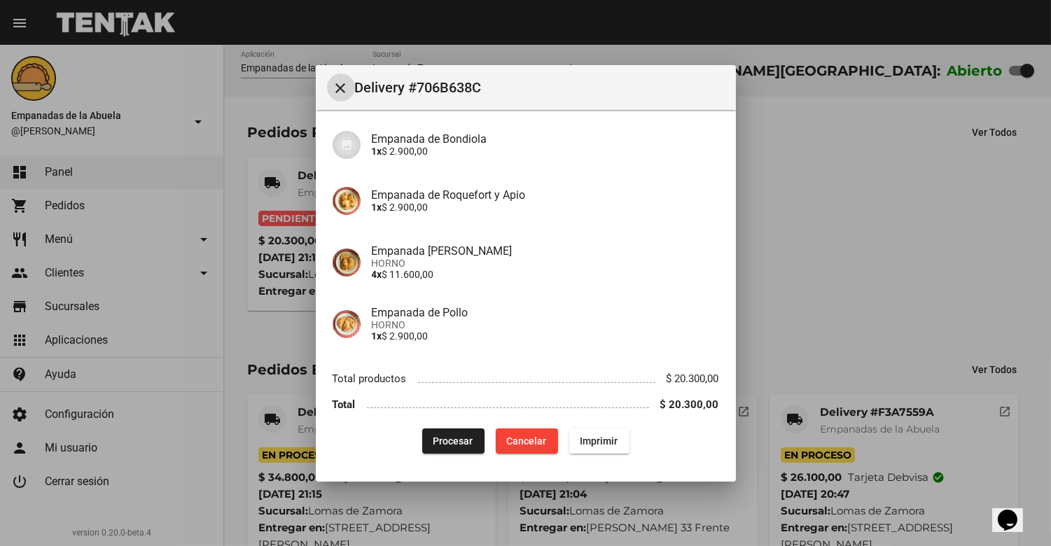
click at [601, 439] on span "Imprimir" at bounding box center [599, 441] width 38 height 11
click at [457, 436] on span "Procesar" at bounding box center [453, 441] width 40 height 11
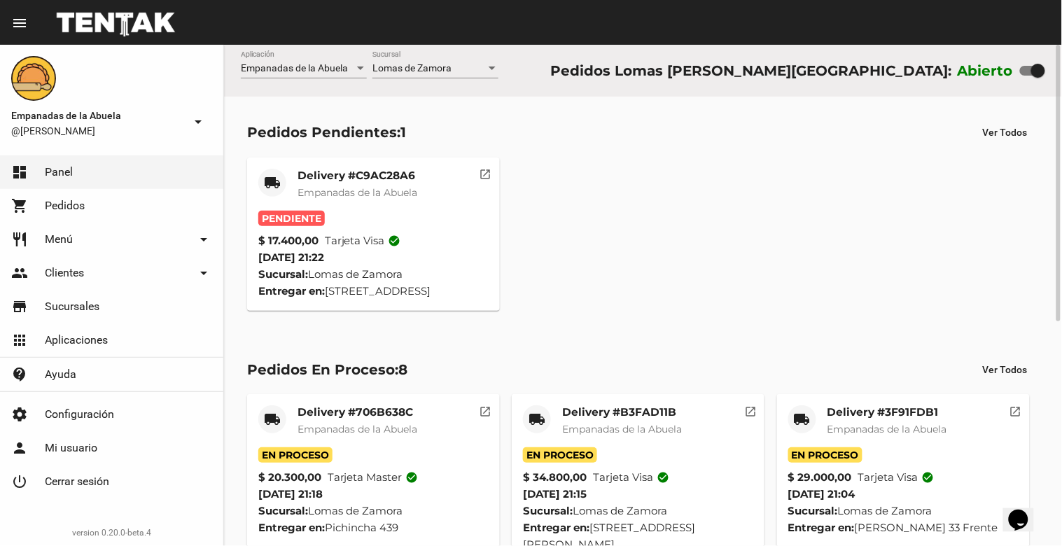
click at [389, 170] on mat-card-title "Delivery #C9AC28A6" at bounding box center [358, 176] width 120 height 14
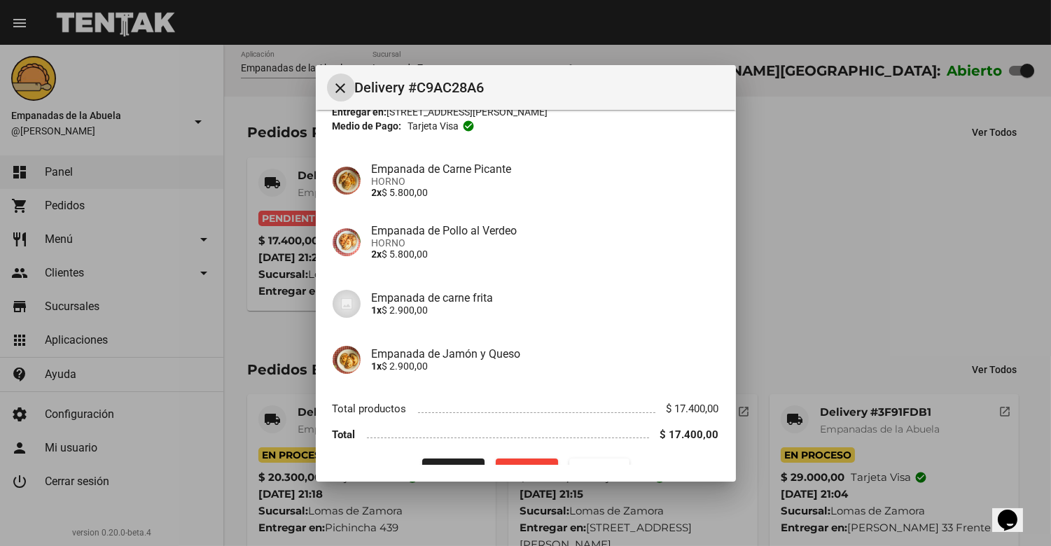
scroll to position [108, 0]
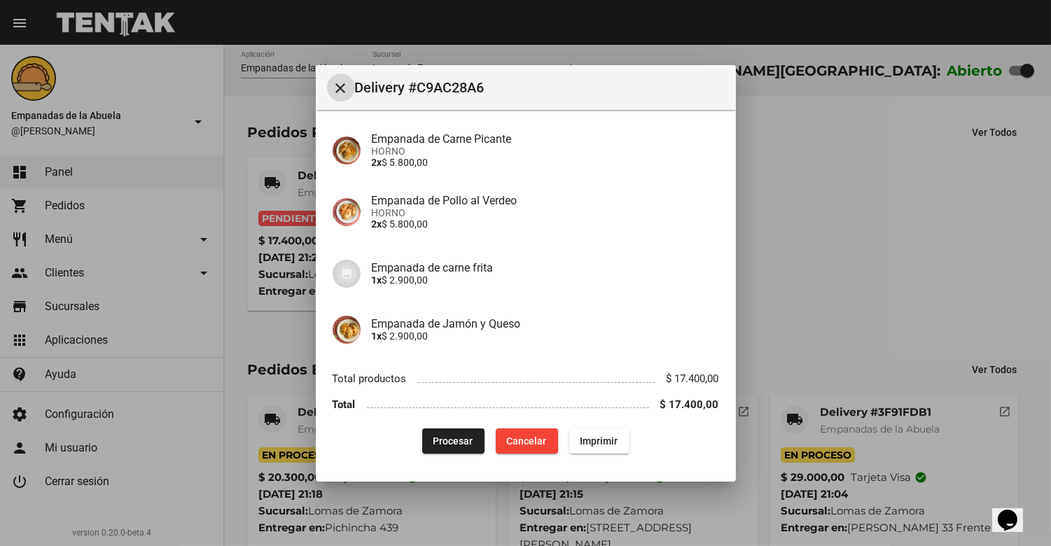
drag, startPoint x: 619, startPoint y: 438, endPoint x: 481, endPoint y: 411, distance: 140.6
click at [618, 439] on button "Imprimir" at bounding box center [599, 440] width 60 height 25
click at [449, 444] on span "Procesar" at bounding box center [453, 441] width 40 height 11
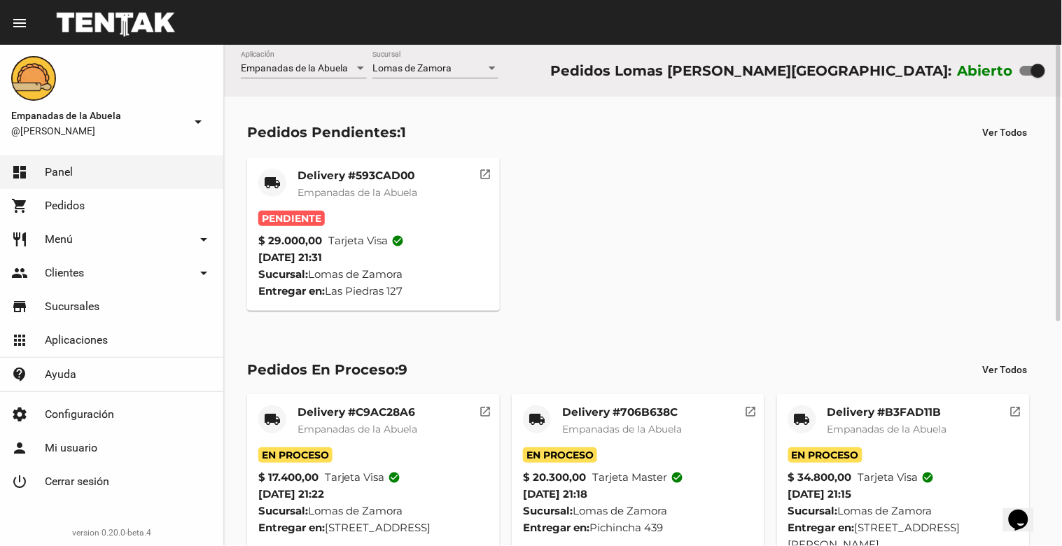
click at [358, 163] on mat-card "local_shipping Delivery #593CAD00 Empanadas de la Abuela Pendiente $ 29.000,00 …" at bounding box center [373, 234] width 253 height 153
click at [364, 176] on mat-card-title "Delivery #593CAD00" at bounding box center [358, 176] width 120 height 14
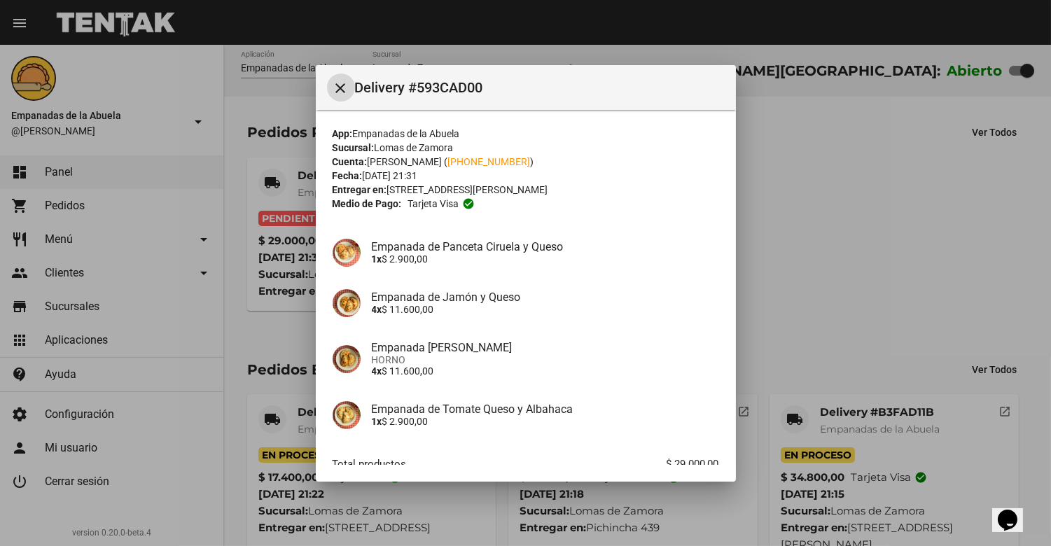
scroll to position [85, 0]
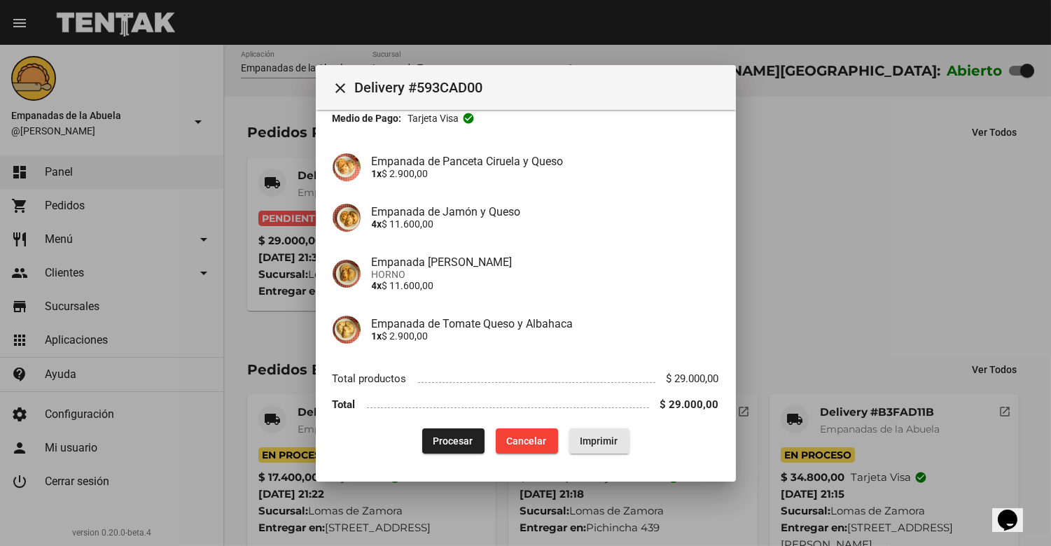
click at [591, 441] on span "Imprimir" at bounding box center [599, 441] width 38 height 11
click at [450, 446] on button "Procesar" at bounding box center [453, 440] width 62 height 25
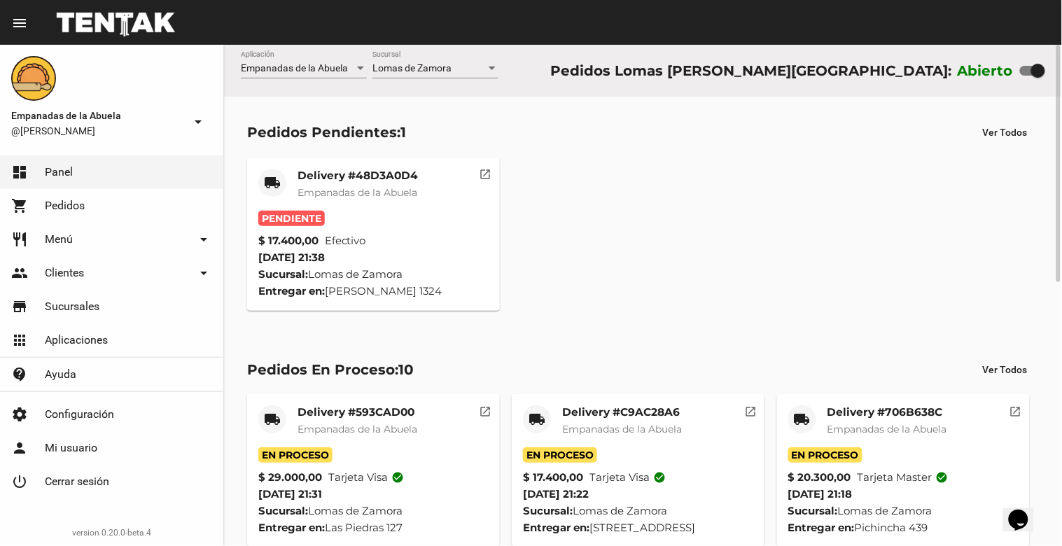
click at [348, 169] on mat-card-title "Delivery #48D3A0D4" at bounding box center [358, 176] width 120 height 14
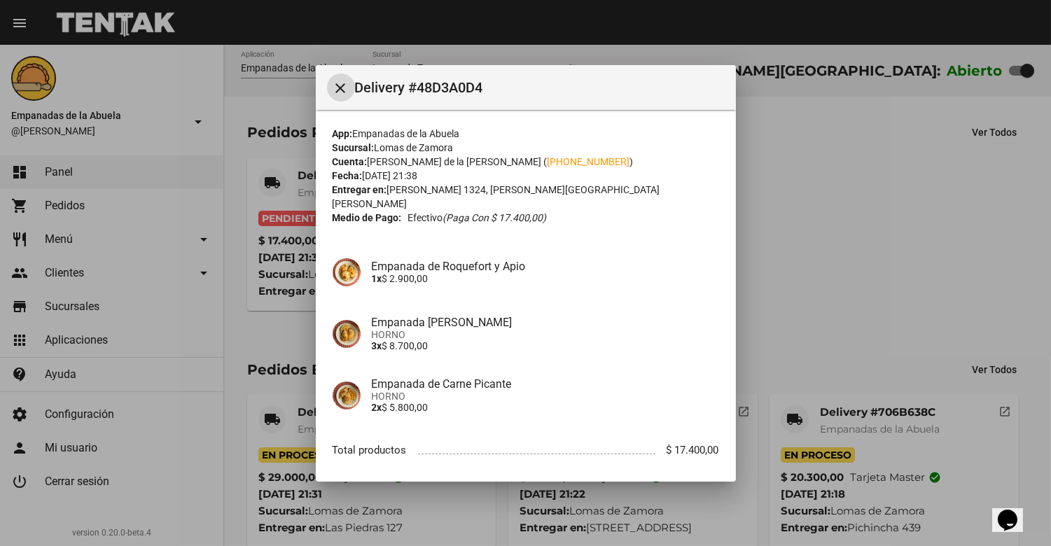
scroll to position [57, 0]
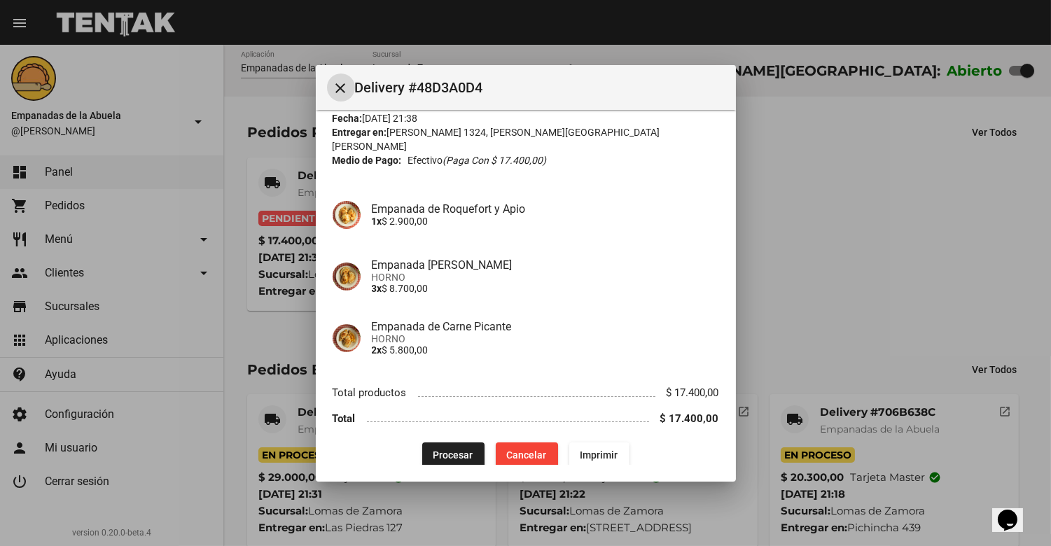
click at [597, 447] on button "Imprimir" at bounding box center [599, 455] width 60 height 25
click at [431, 452] on button "Procesar" at bounding box center [453, 455] width 62 height 25
